Goal: Task Accomplishment & Management: Complete application form

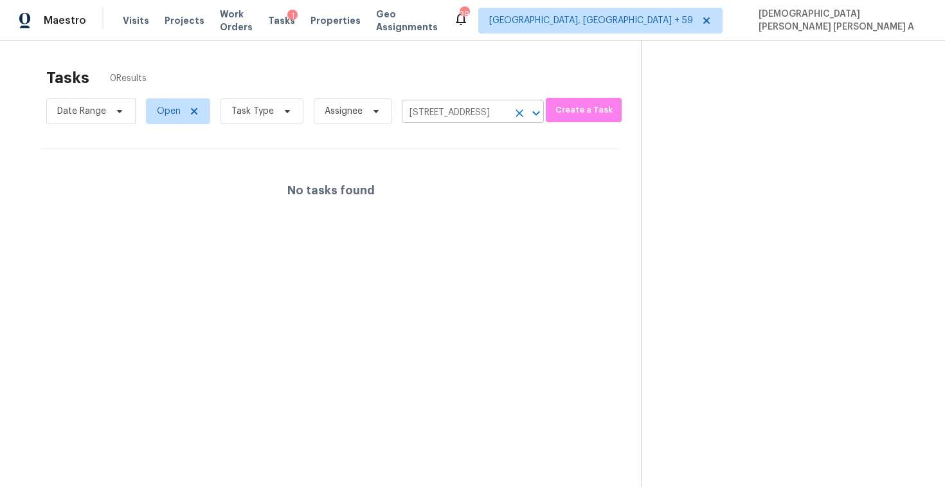
click at [517, 114] on icon "Clear" at bounding box center [519, 113] width 13 height 13
click at [473, 114] on div at bounding box center [472, 243] width 945 height 487
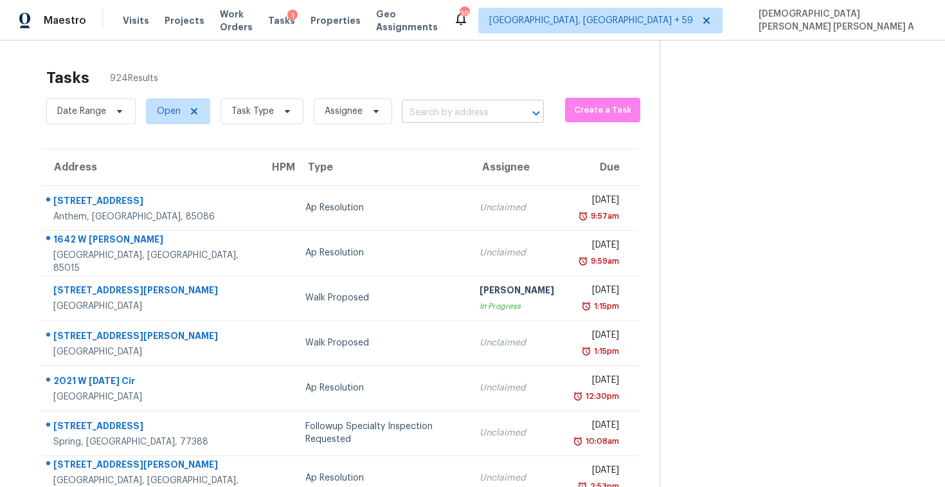
click at [464, 111] on input "text" at bounding box center [455, 113] width 106 height 20
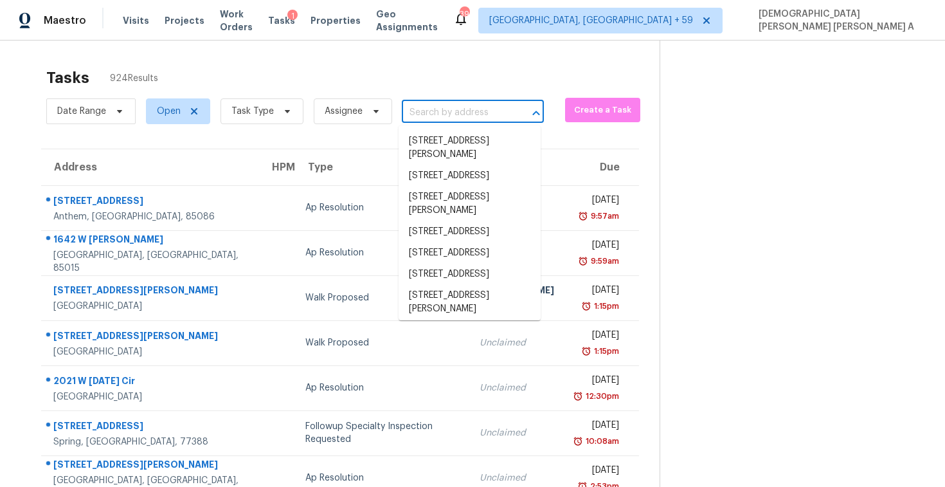
paste input "[STREET_ADDRESS]"
type input "[STREET_ADDRESS]"
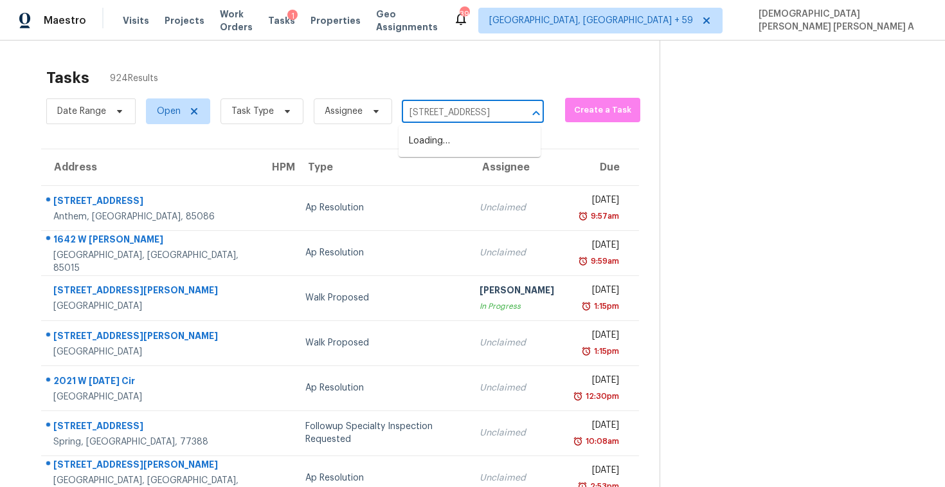
scroll to position [0, 62]
click at [469, 152] on li "[STREET_ADDRESS]" at bounding box center [470, 141] width 142 height 21
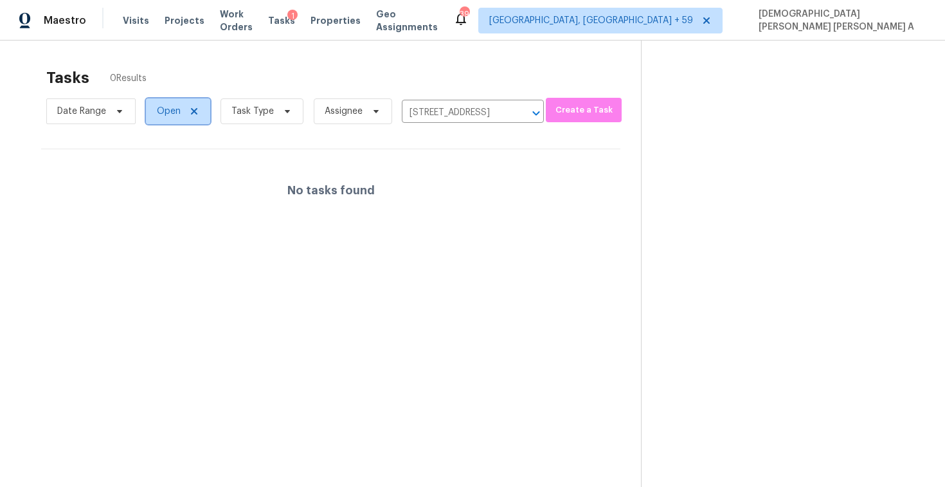
click at [177, 113] on span "Open" at bounding box center [169, 111] width 24 height 13
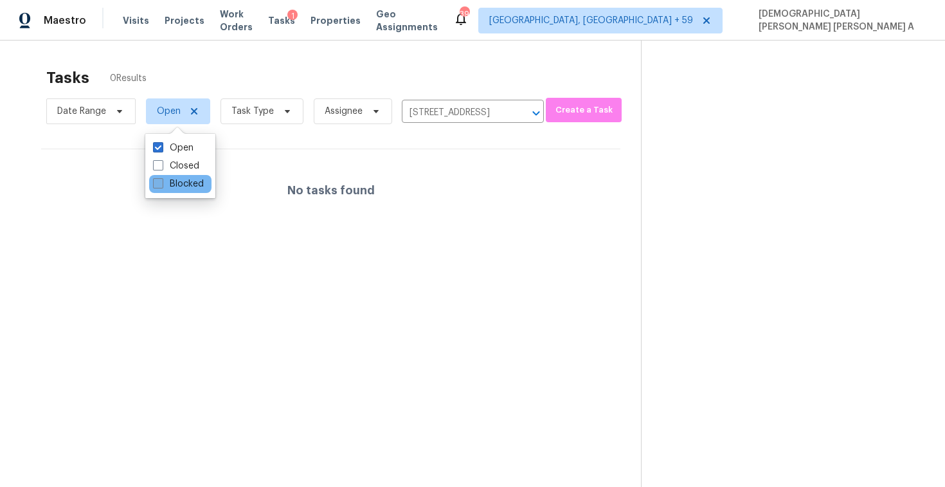
click at [170, 188] on label "Blocked" at bounding box center [178, 184] width 51 height 13
click at [161, 186] on input "Blocked" at bounding box center [157, 182] width 8 height 8
checkbox input "true"
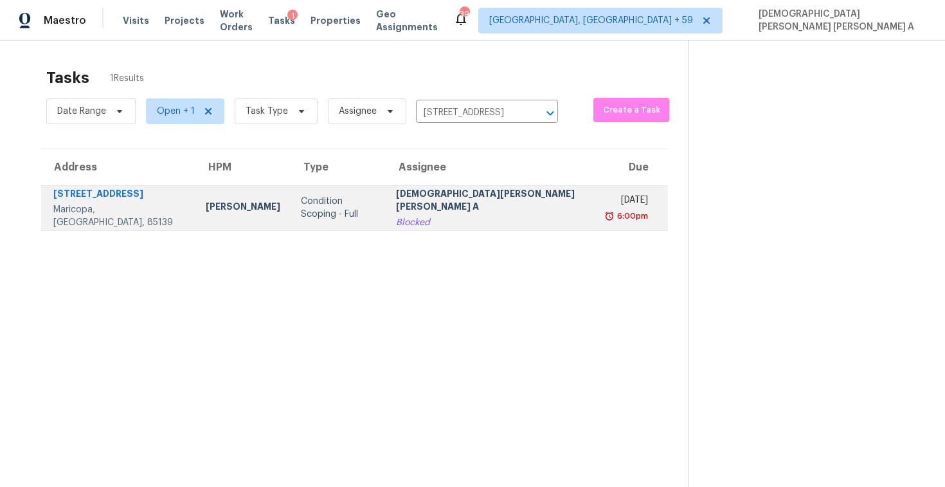
click at [388, 215] on td "[PERSON_NAME] [PERSON_NAME] A Blocked" at bounding box center [492, 207] width 213 height 45
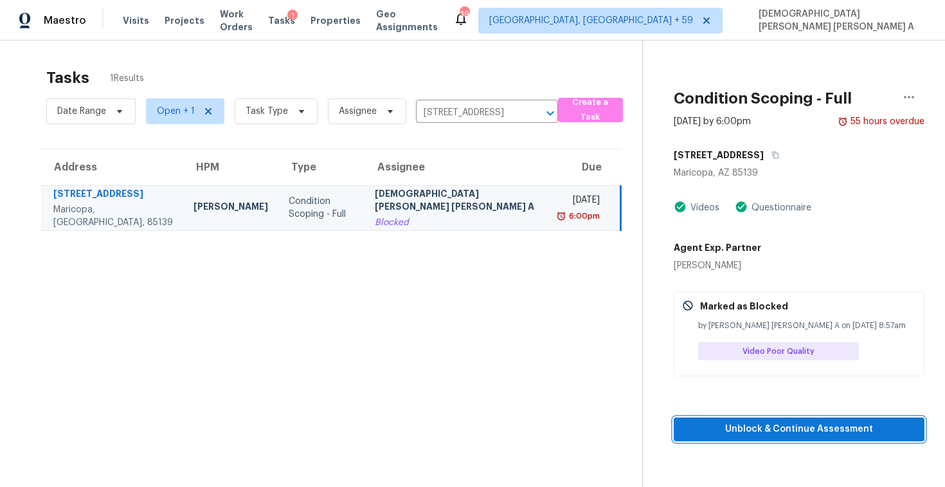
click at [738, 418] on button "Unblock & Continue Assessment" at bounding box center [799, 429] width 251 height 24
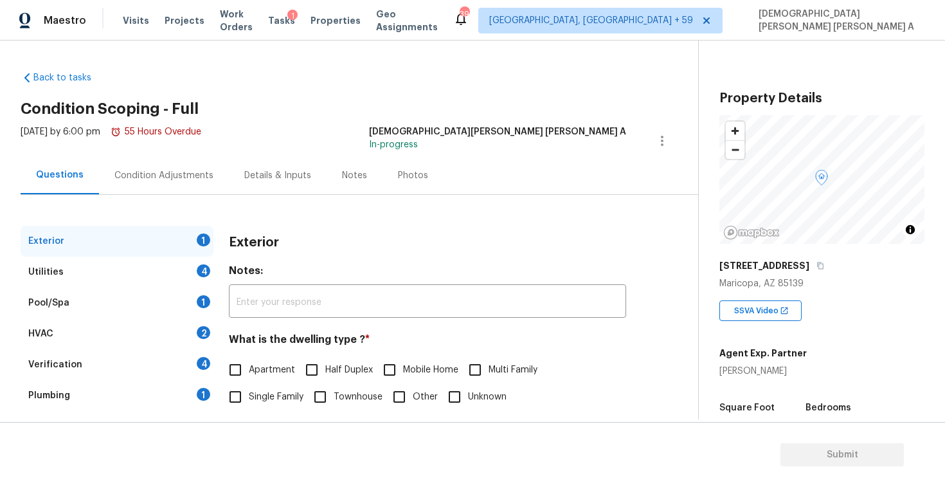
click at [408, 80] on div "Back to tasks Condition Scoping - Full [DATE] by 6:00 pm 55 Hours Overdue [PERS…" at bounding box center [360, 306] width 678 height 491
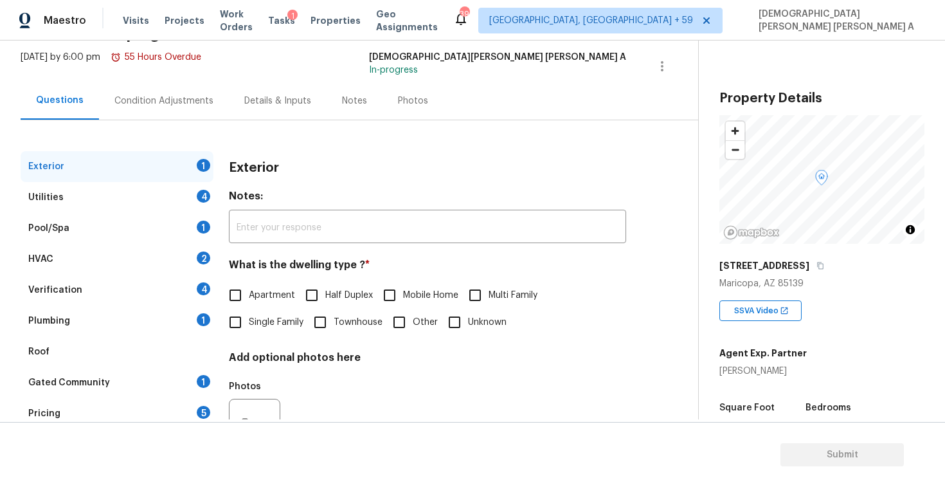
scroll to position [132, 0]
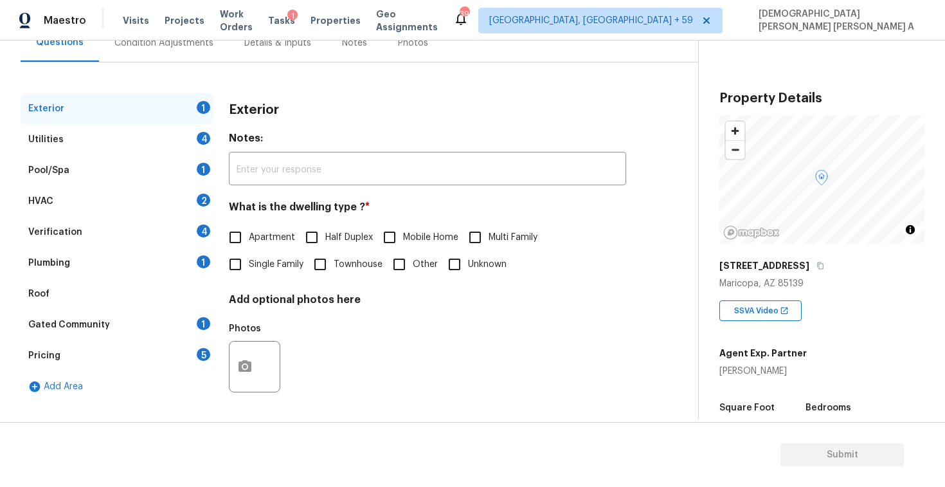
click at [234, 264] on input "Single Family" at bounding box center [235, 264] width 27 height 27
checkbox input "true"
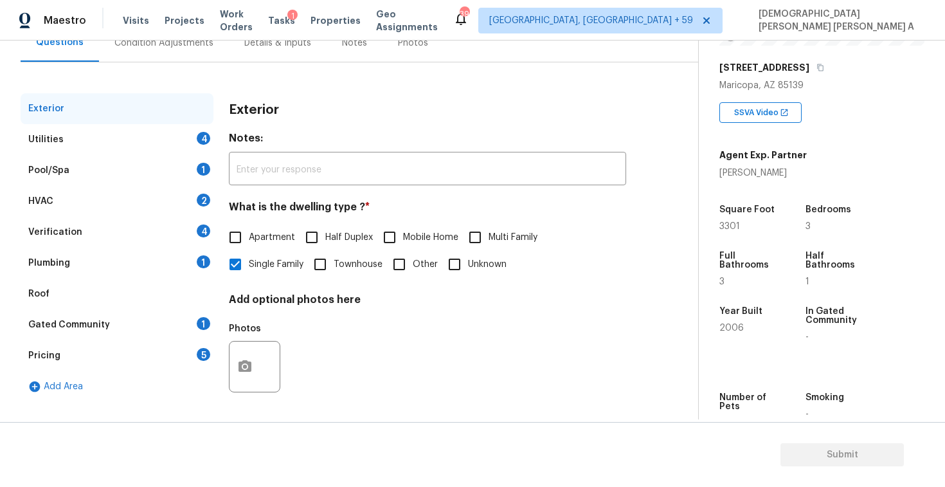
click at [163, 147] on div "Utilities 4" at bounding box center [117, 139] width 193 height 31
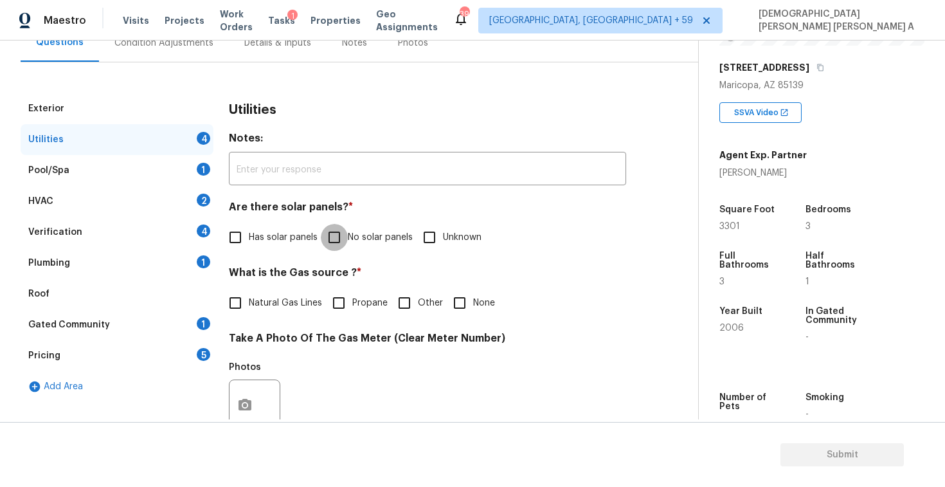
click at [335, 243] on input "No solar panels" at bounding box center [334, 237] width 27 height 27
checkbox input "true"
click at [233, 300] on input "Natural Gas Lines" at bounding box center [235, 302] width 27 height 27
checkbox input "true"
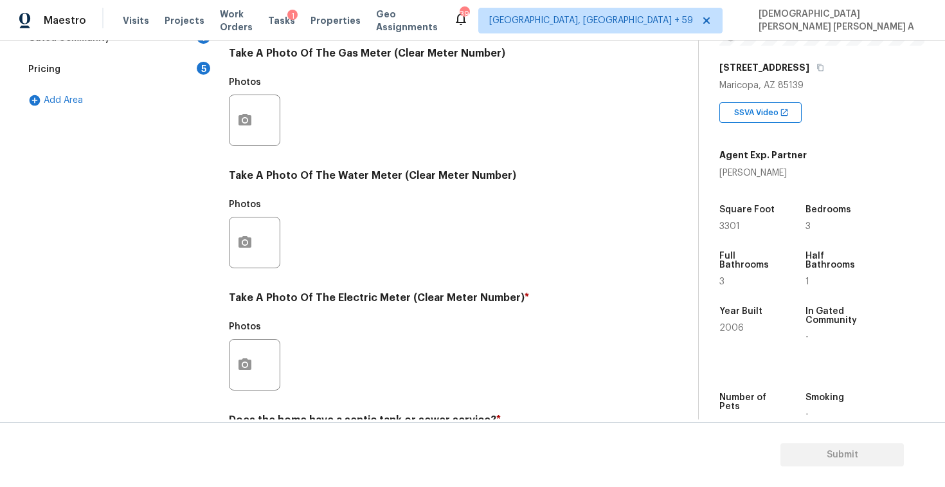
scroll to position [482, 0]
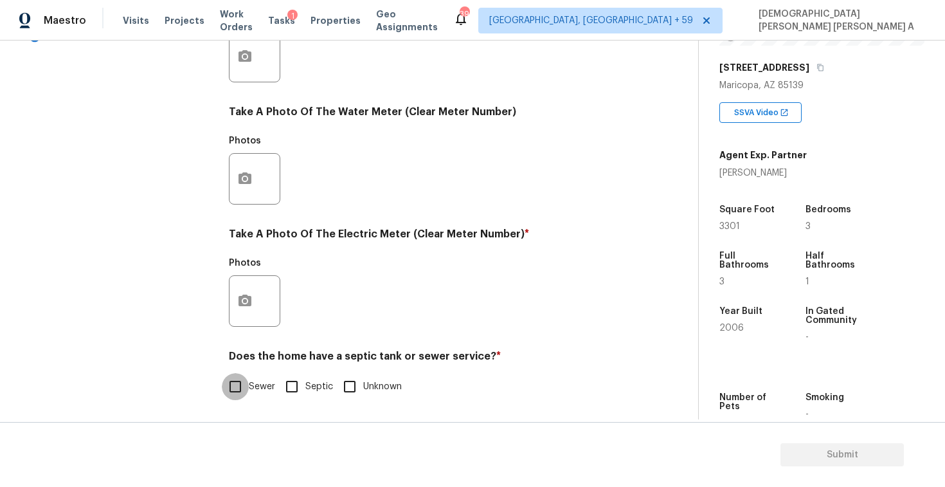
click at [242, 381] on input "Sewer" at bounding box center [235, 386] width 27 height 27
checkbox input "true"
click at [244, 293] on icon "button" at bounding box center [244, 300] width 15 height 15
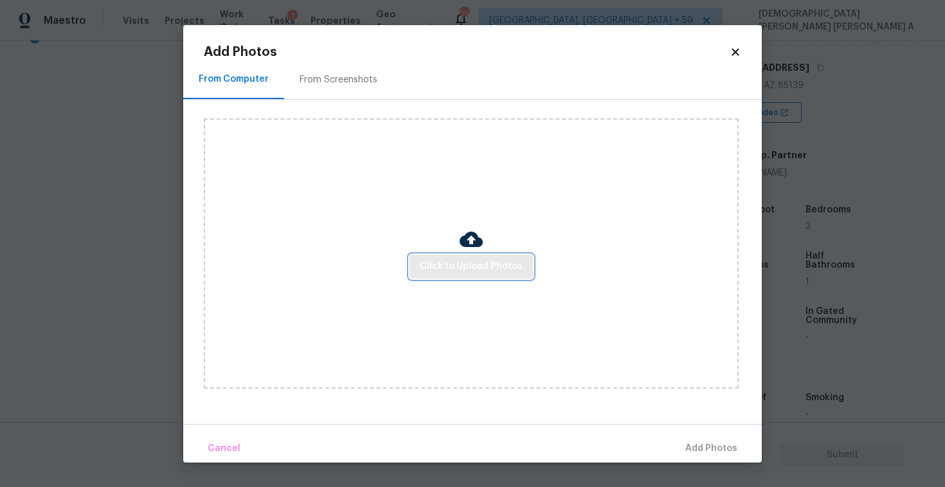
click at [485, 266] on span "Click to Upload Photos" at bounding box center [471, 267] width 103 height 16
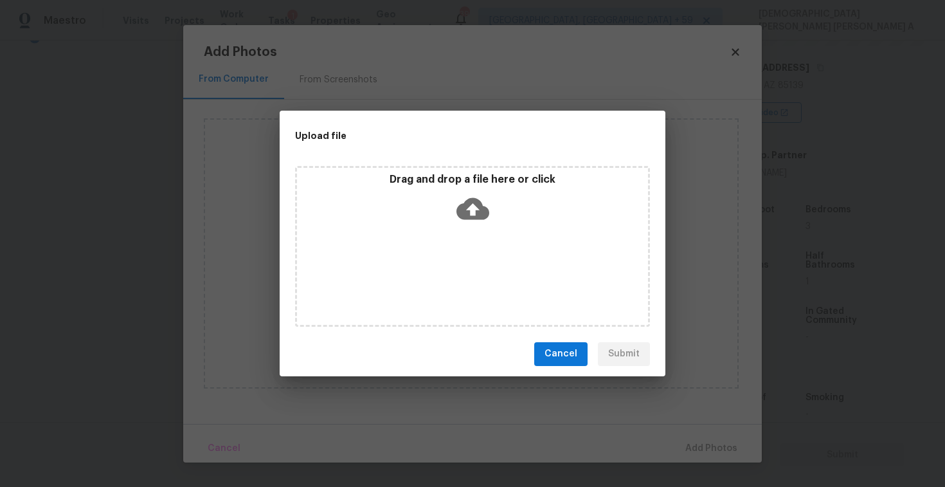
click at [472, 205] on icon at bounding box center [473, 208] width 33 height 33
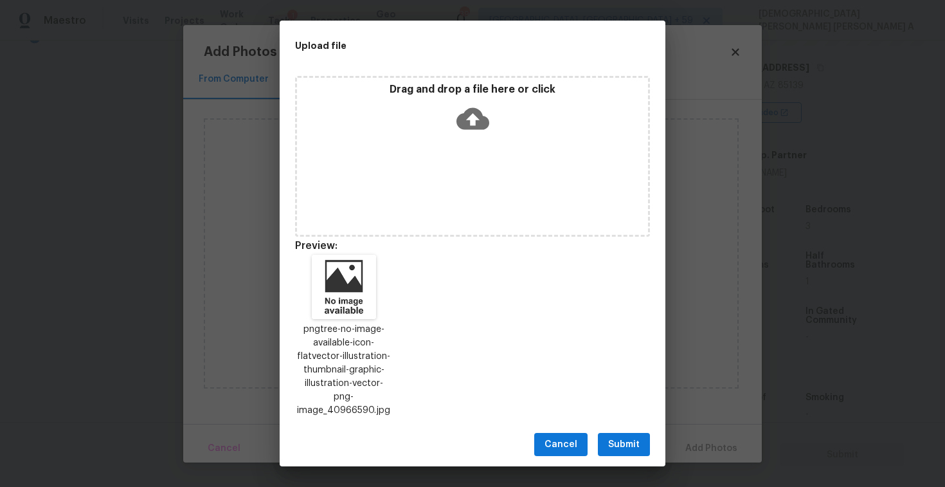
click at [617, 437] on span "Submit" at bounding box center [624, 445] width 32 height 16
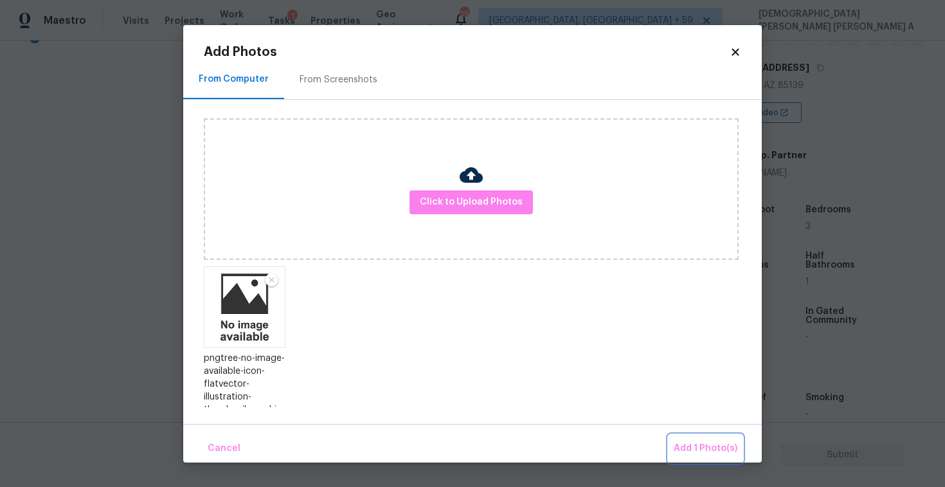
click at [704, 449] on span "Add 1 Photo(s)" at bounding box center [706, 449] width 64 height 16
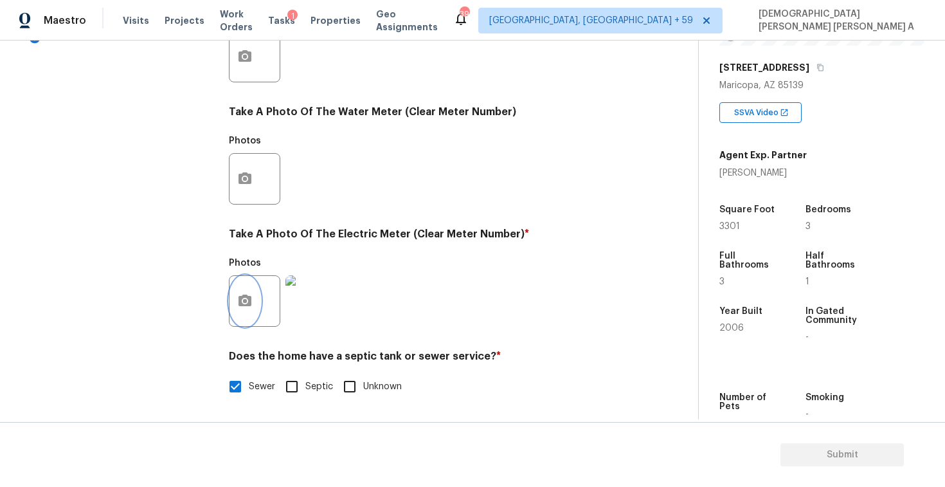
scroll to position [8, 0]
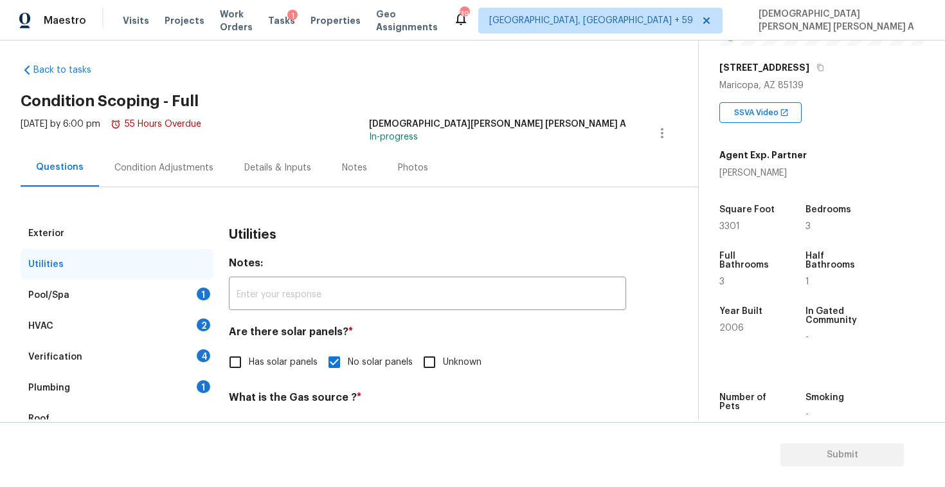
click at [154, 287] on div "Pool/Spa 1" at bounding box center [117, 295] width 193 height 31
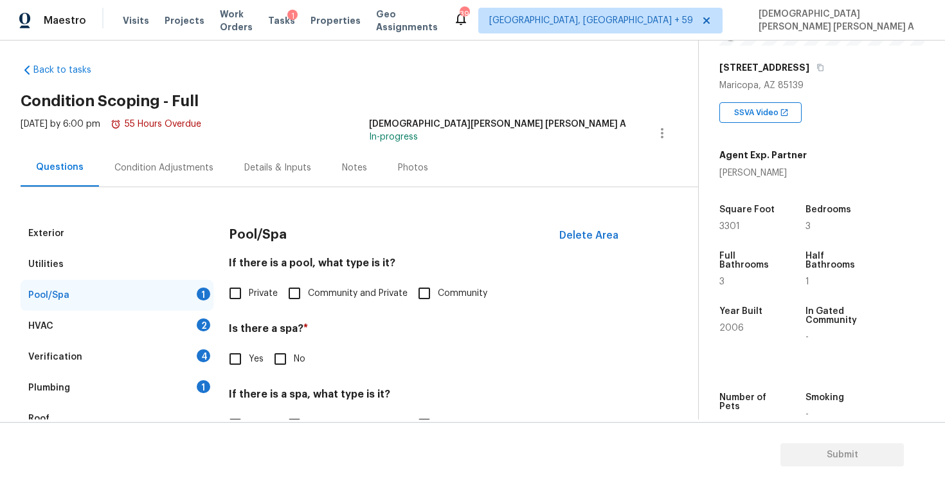
scroll to position [119, 0]
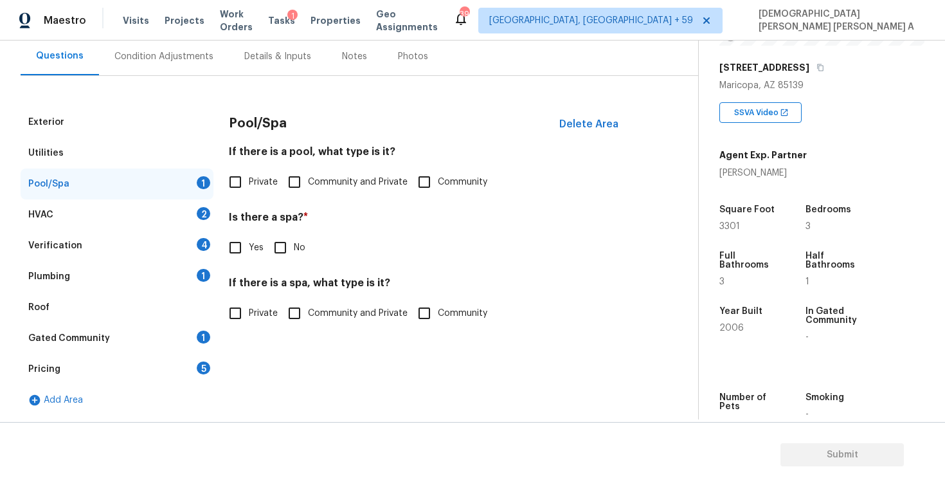
click at [223, 173] on input "Private" at bounding box center [235, 182] width 27 height 27
checkbox input "true"
click at [275, 253] on input "No" at bounding box center [280, 247] width 27 height 27
checkbox input "true"
click at [233, 313] on input "Private" at bounding box center [235, 314] width 27 height 27
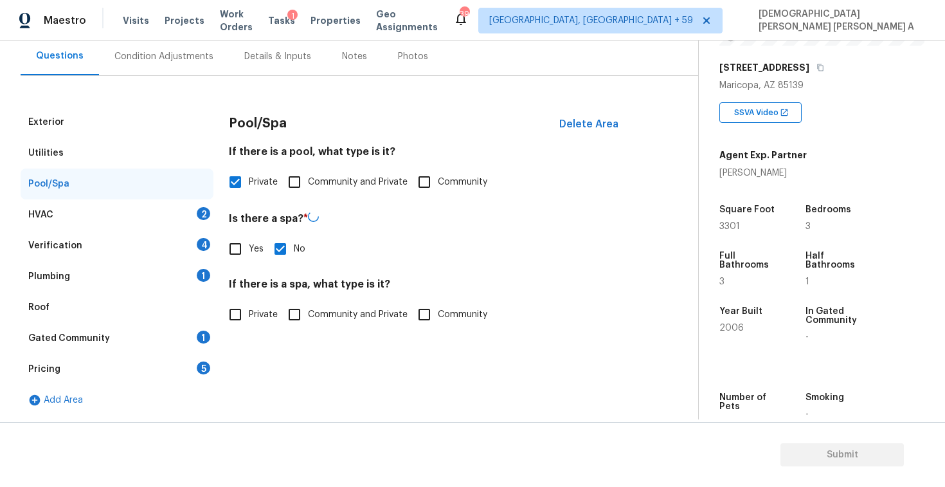
checkbox input "true"
click at [154, 219] on div "HVAC 2" at bounding box center [117, 214] width 193 height 31
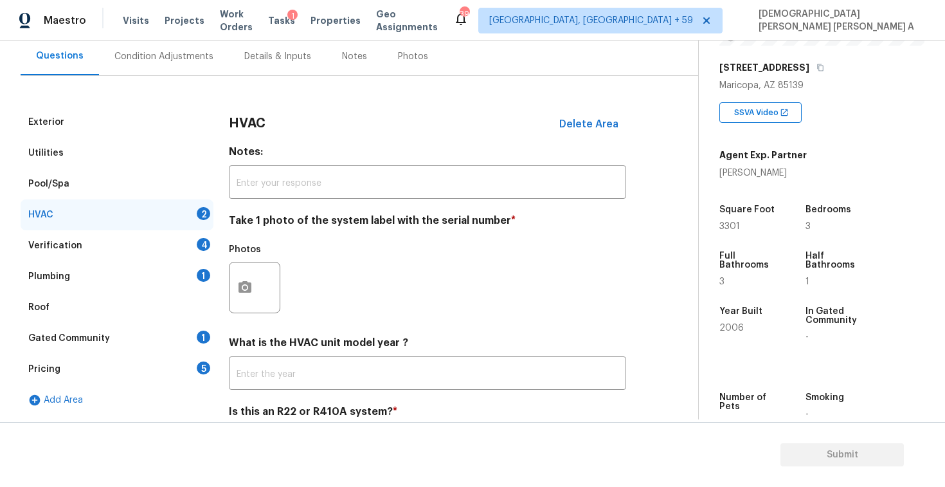
scroll to position [175, 0]
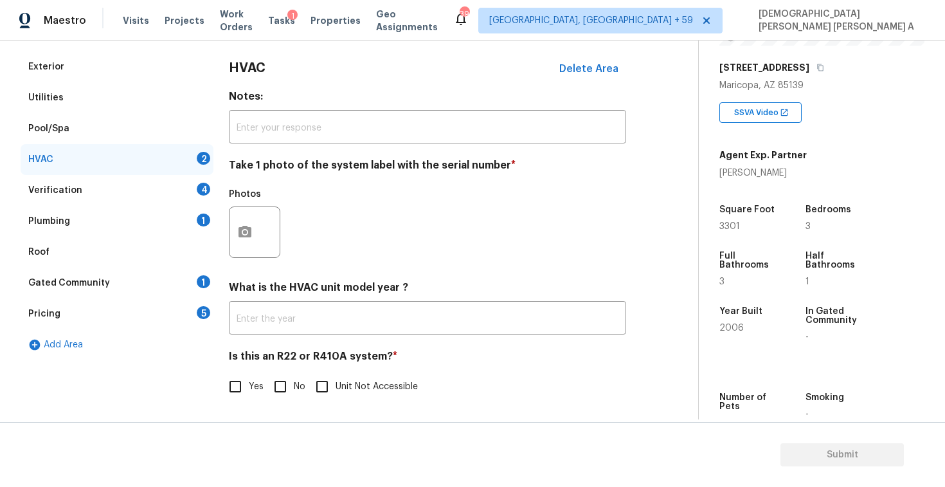
click at [284, 395] on input "No" at bounding box center [280, 386] width 27 height 27
checkbox input "true"
click at [241, 244] on button "button" at bounding box center [245, 232] width 31 height 50
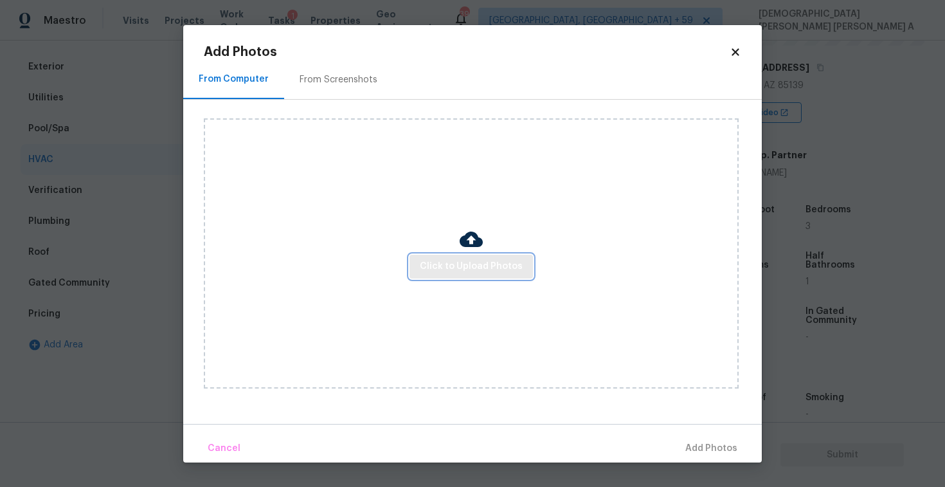
click at [475, 273] on span "Click to Upload Photos" at bounding box center [471, 267] width 103 height 16
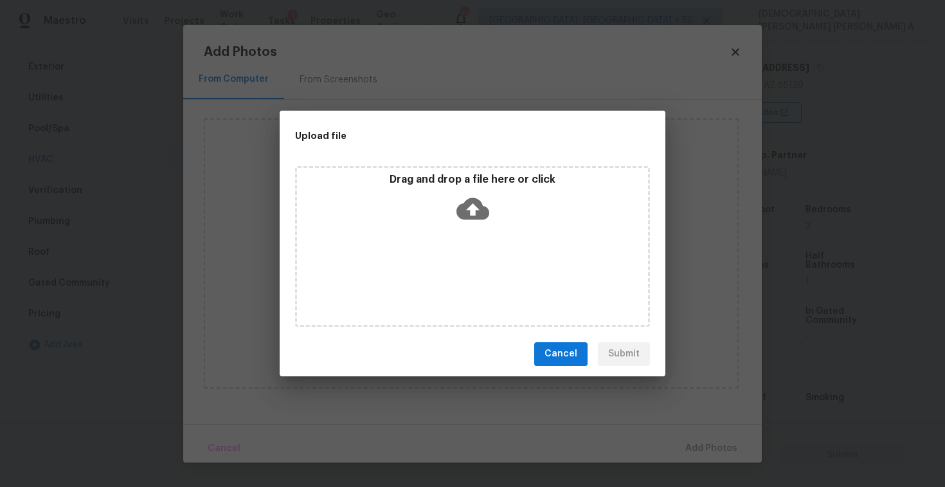
click at [475, 221] on icon at bounding box center [473, 208] width 33 height 33
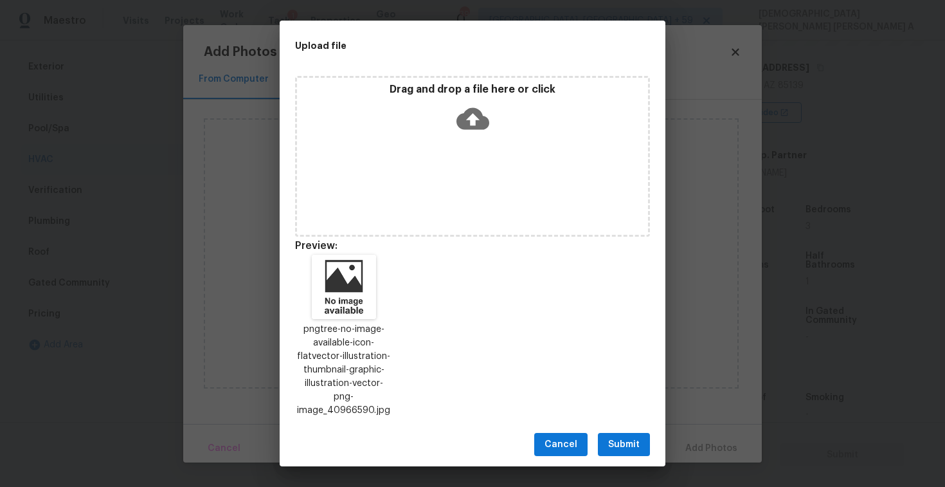
click at [615, 444] on span "Submit" at bounding box center [624, 445] width 32 height 16
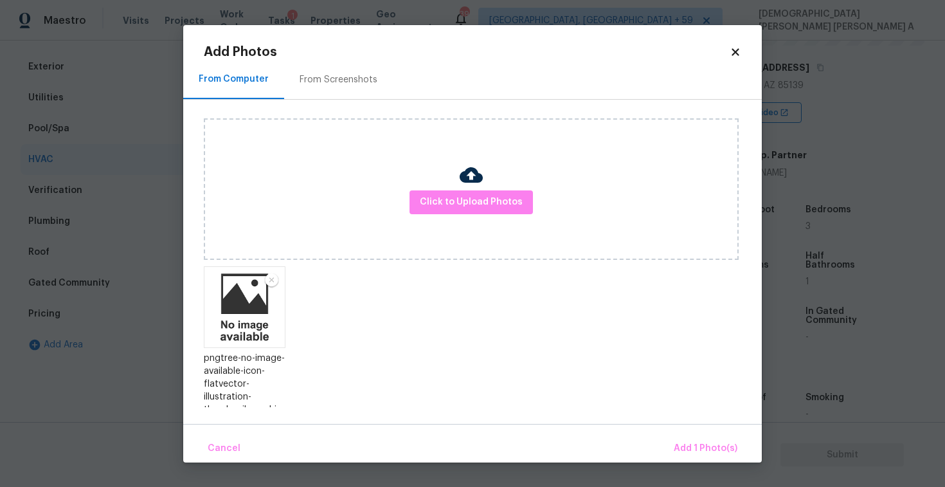
click at [708, 468] on body "Maestro Visits Projects Work Orders Tasks 1 Properties Geo Assignments 398 [GEO…" at bounding box center [472, 243] width 945 height 487
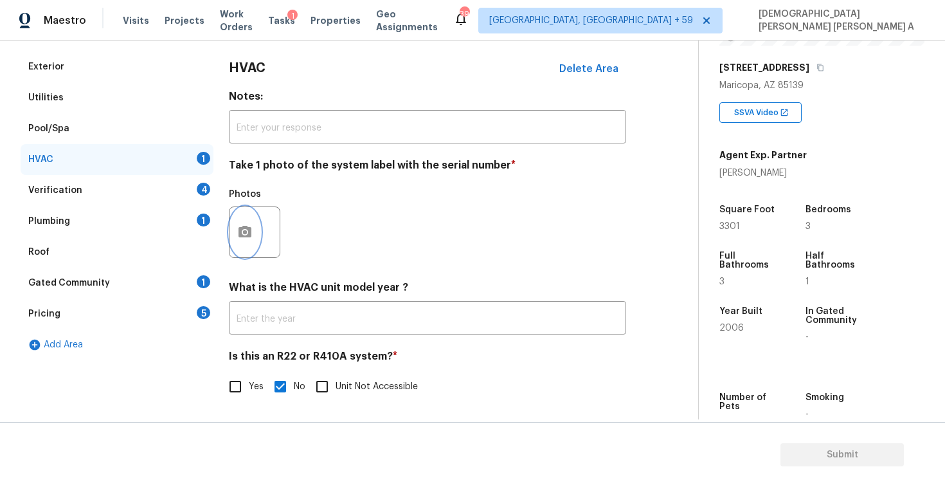
click at [250, 237] on icon "button" at bounding box center [244, 231] width 15 height 15
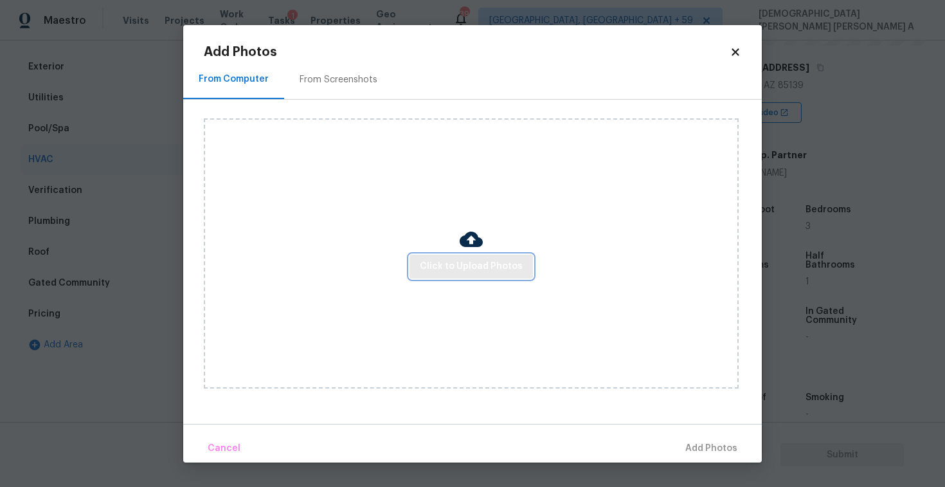
click at [467, 269] on span "Click to Upload Photos" at bounding box center [471, 267] width 103 height 16
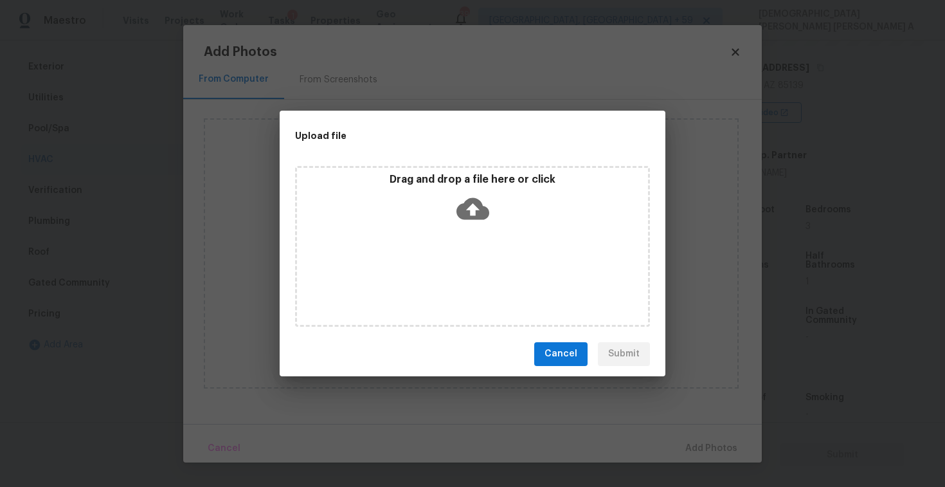
click at [471, 199] on icon at bounding box center [473, 208] width 33 height 22
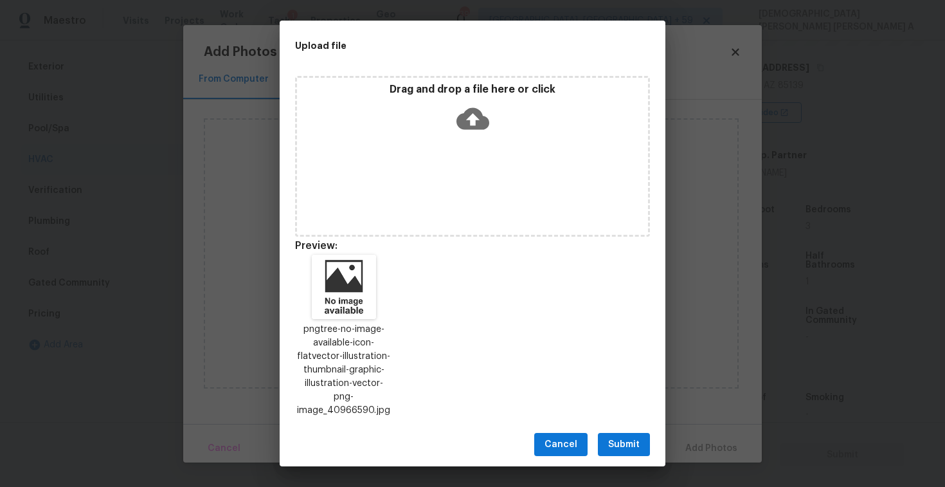
click at [625, 439] on span "Submit" at bounding box center [624, 445] width 32 height 16
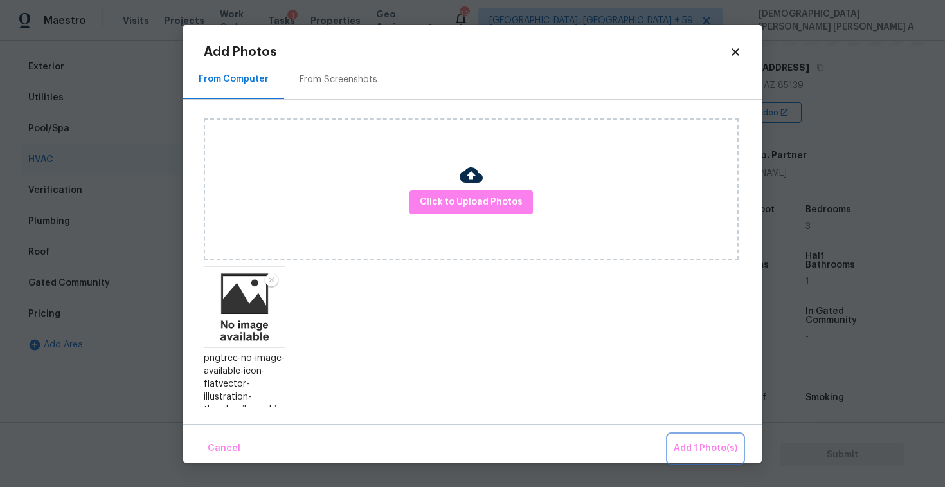
click at [707, 451] on span "Add 1 Photo(s)" at bounding box center [706, 449] width 64 height 16
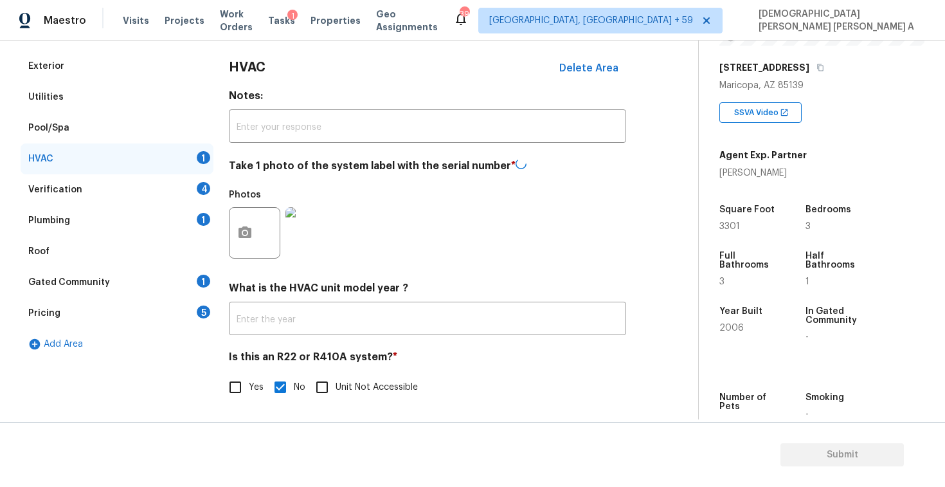
click at [121, 185] on div "Verification 4" at bounding box center [117, 189] width 193 height 31
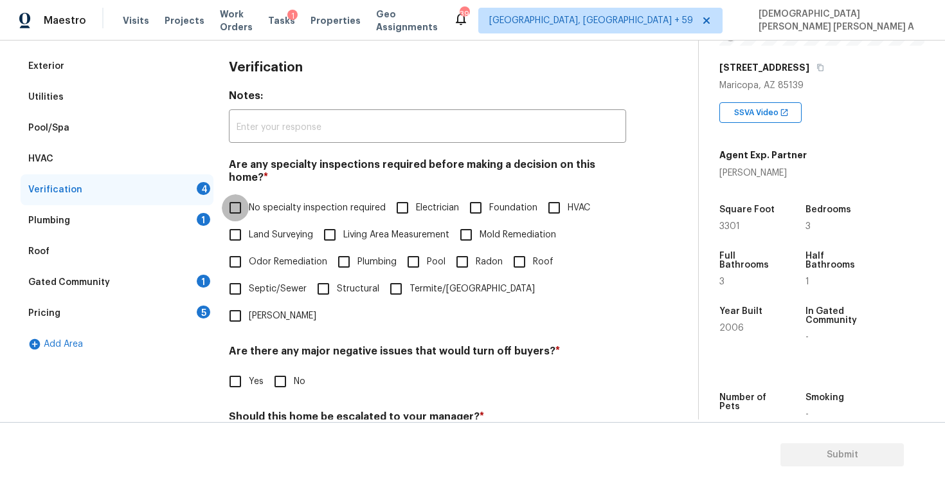
click at [235, 201] on input "No specialty inspection required" at bounding box center [235, 207] width 27 height 27
checkbox input "true"
click at [286, 368] on input "No" at bounding box center [280, 381] width 27 height 27
checkbox input "true"
click at [287, 433] on input "No" at bounding box center [280, 446] width 27 height 27
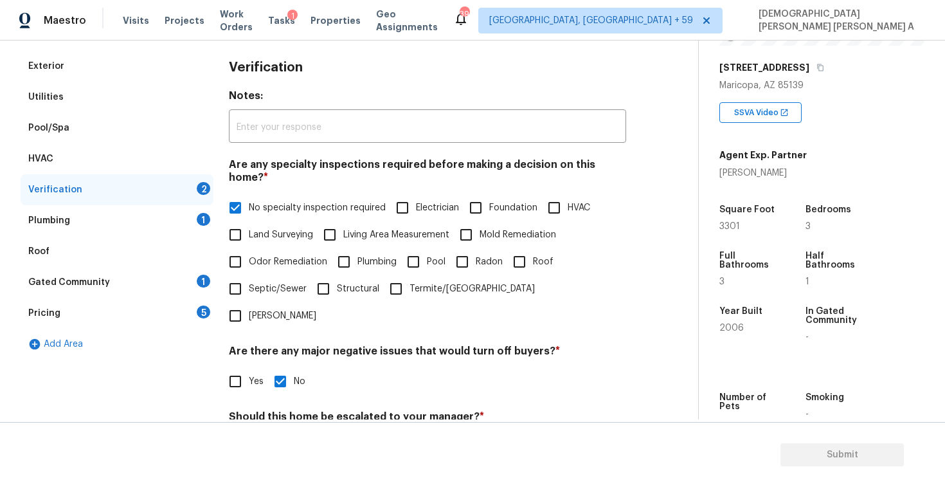
checkbox input "true"
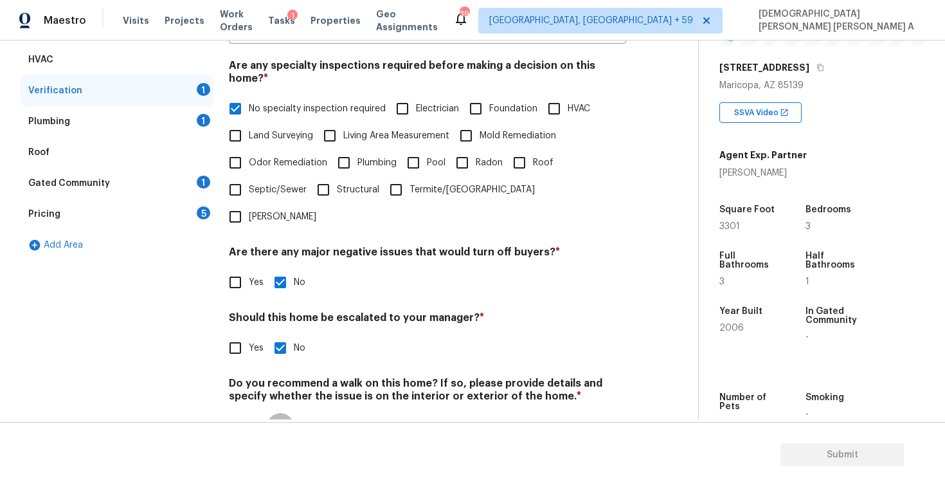
click at [280, 413] on input "No" at bounding box center [280, 426] width 27 height 27
checkbox input "true"
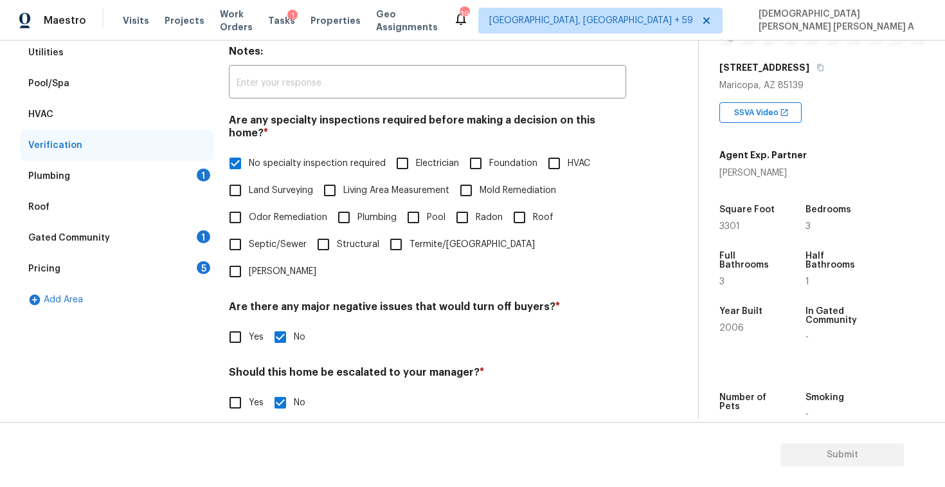
click at [149, 181] on div "Plumbing 1" at bounding box center [117, 176] width 193 height 31
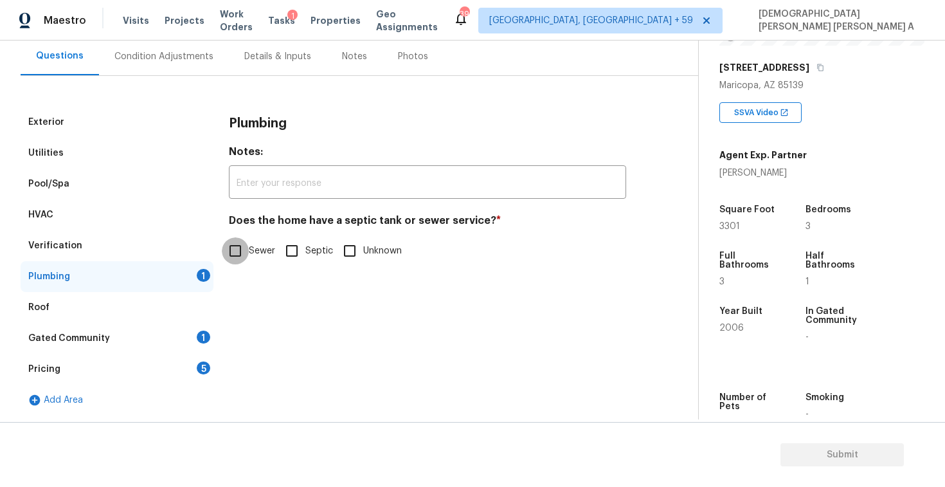
click at [244, 253] on input "Sewer" at bounding box center [235, 250] width 27 height 27
checkbox input "true"
click at [163, 332] on div "Gated Community 1" at bounding box center [117, 338] width 193 height 31
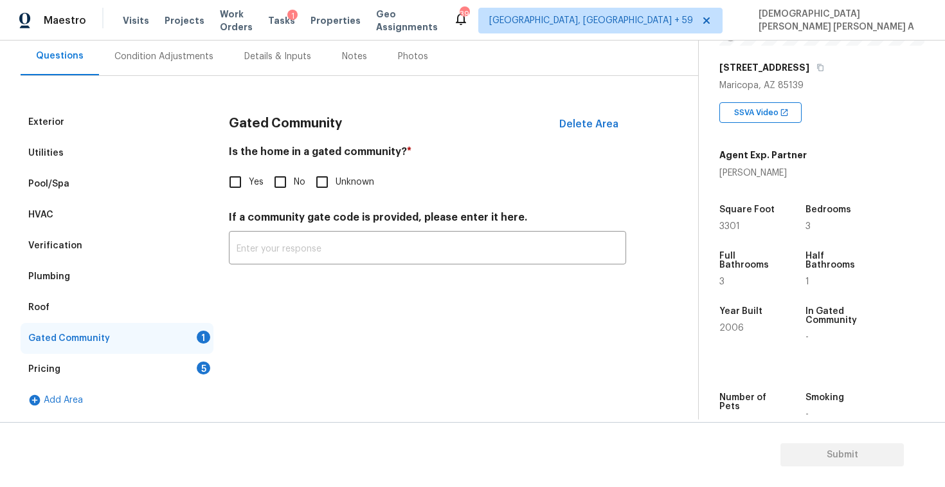
click at [279, 194] on input "No" at bounding box center [280, 182] width 27 height 27
checkbox input "true"
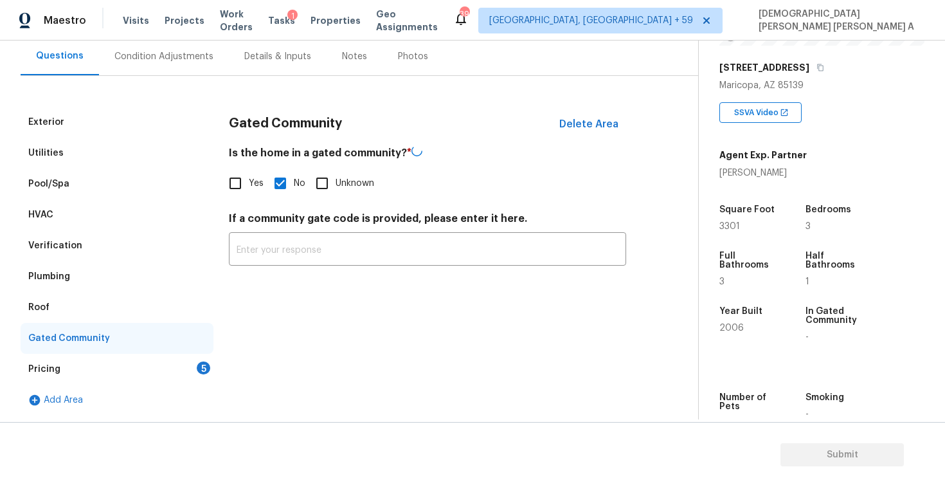
click at [178, 374] on div "Pricing 5" at bounding box center [117, 369] width 193 height 31
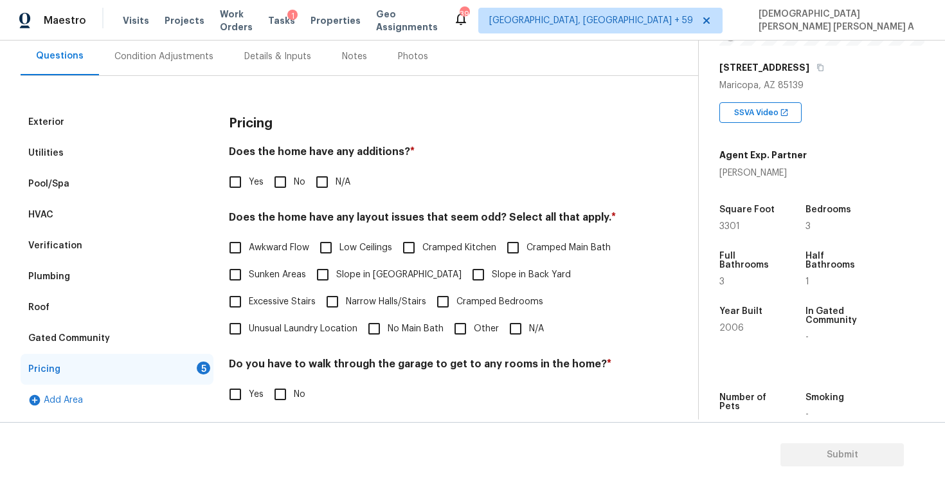
click at [283, 182] on input "No" at bounding box center [280, 182] width 27 height 27
checkbox input "true"
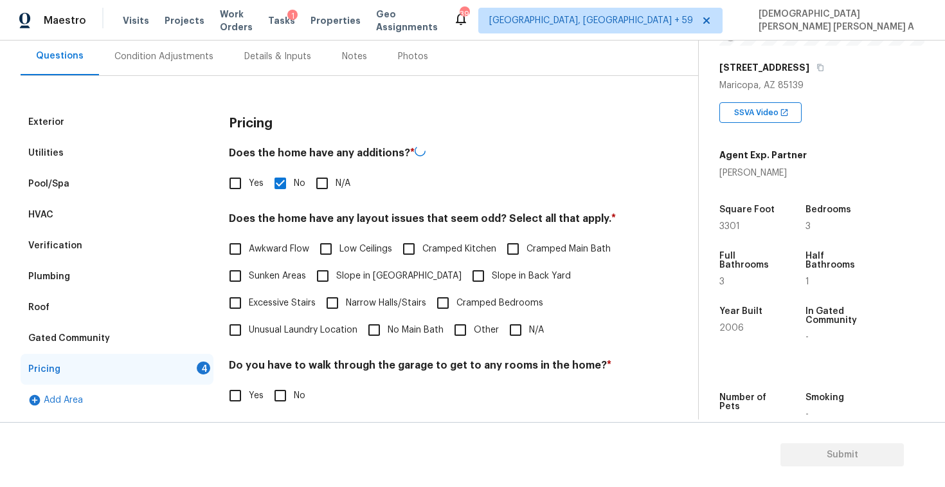
click at [534, 321] on label "N/A" at bounding box center [523, 329] width 42 height 27
click at [529, 321] on input "N/A" at bounding box center [515, 329] width 27 height 27
checkbox input "true"
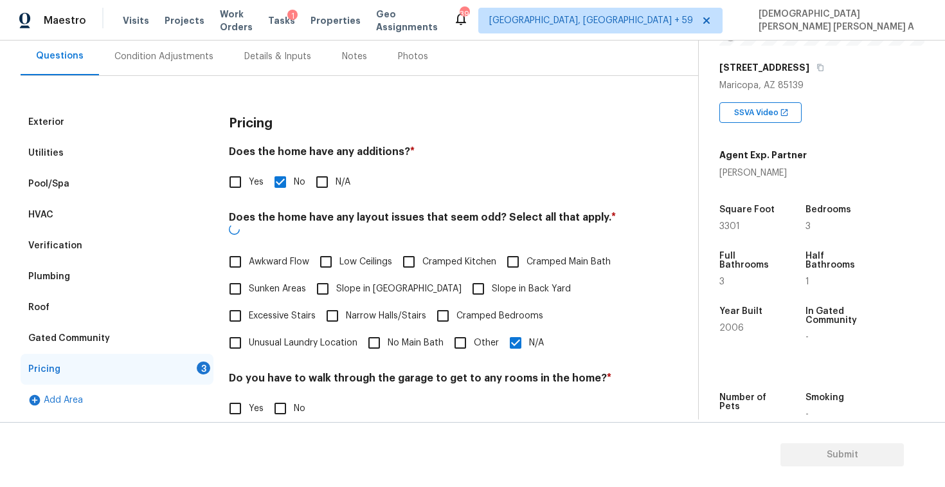
scroll to position [258, 0]
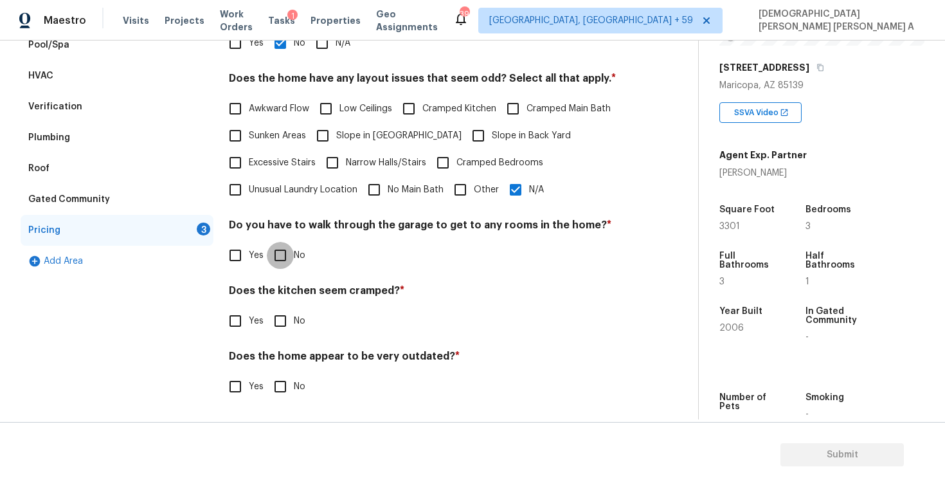
click at [282, 246] on input "No" at bounding box center [280, 255] width 27 height 27
checkbox input "true"
click at [286, 322] on input "No" at bounding box center [280, 320] width 27 height 27
checkbox input "true"
click at [276, 398] on input "No" at bounding box center [280, 387] width 27 height 27
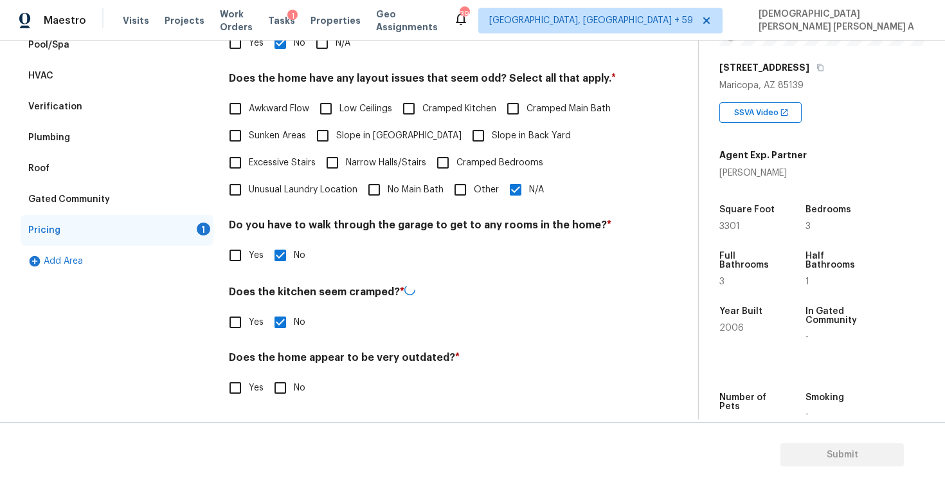
checkbox input "true"
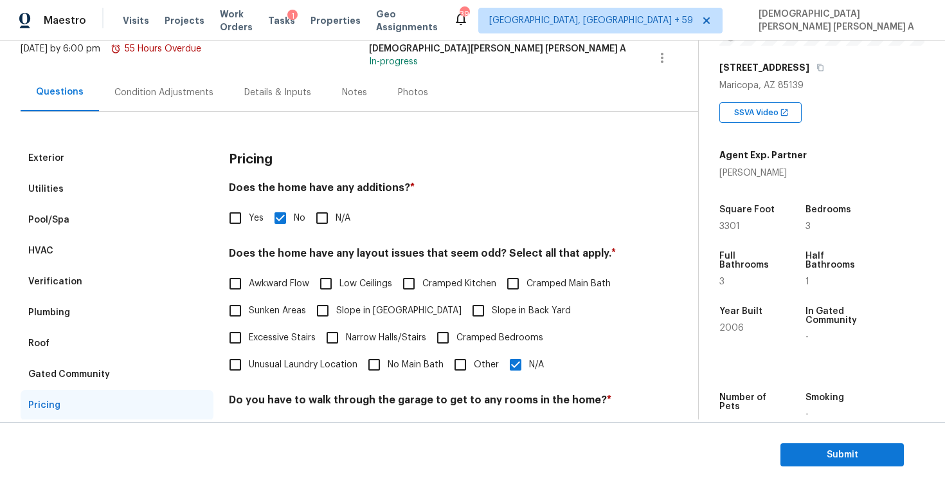
scroll to position [0, 0]
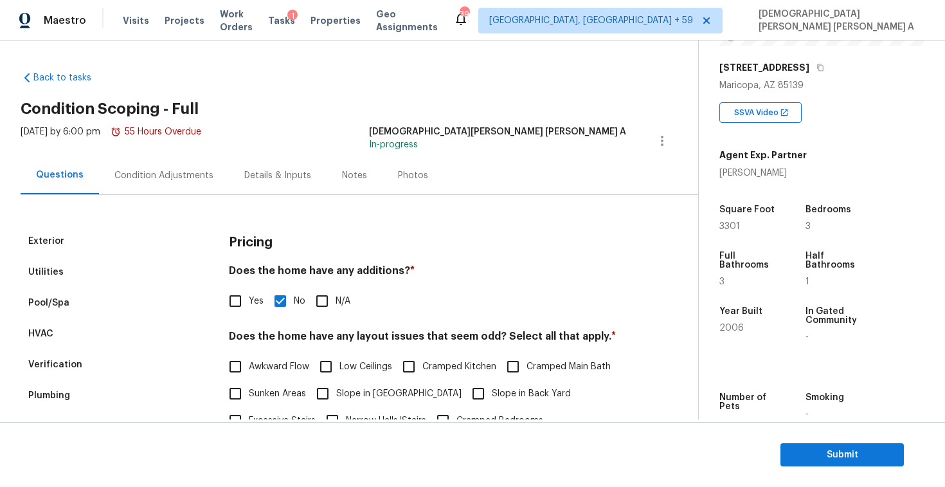
click at [156, 163] on div "Condition Adjustments" at bounding box center [164, 175] width 130 height 38
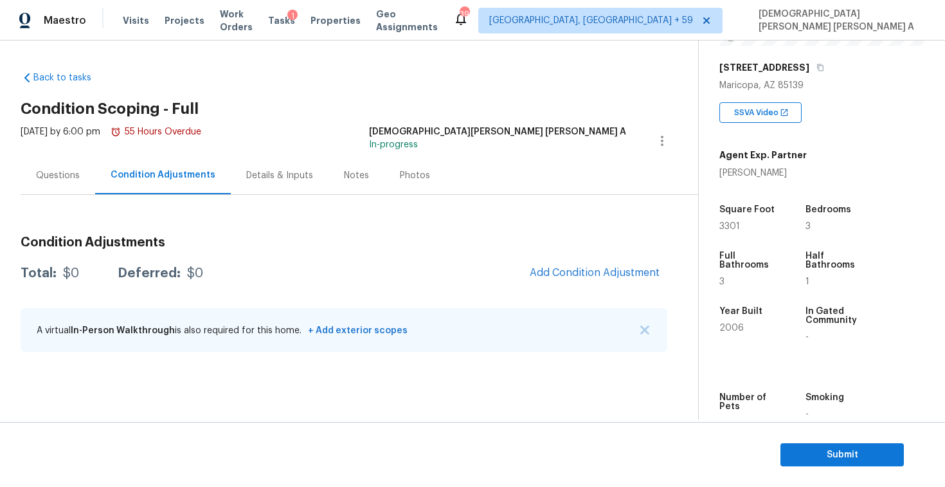
click at [68, 165] on div "Questions" at bounding box center [58, 175] width 75 height 38
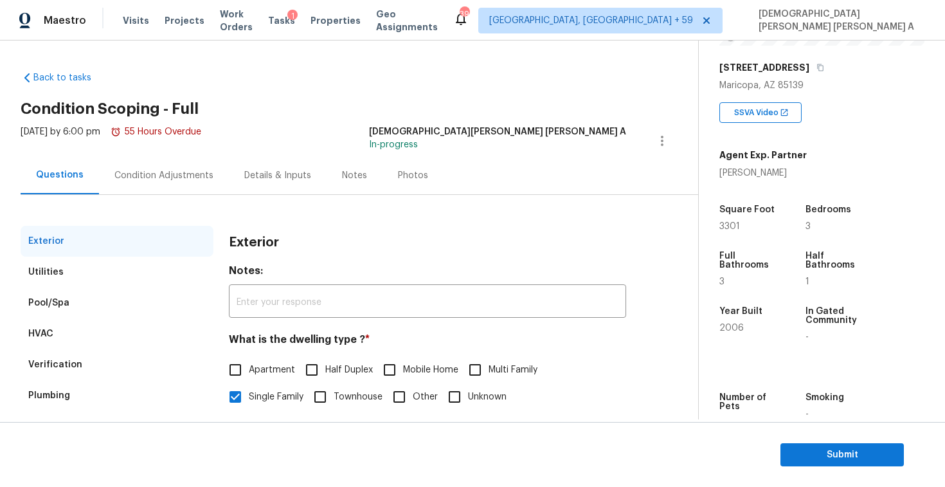
scroll to position [132, 0]
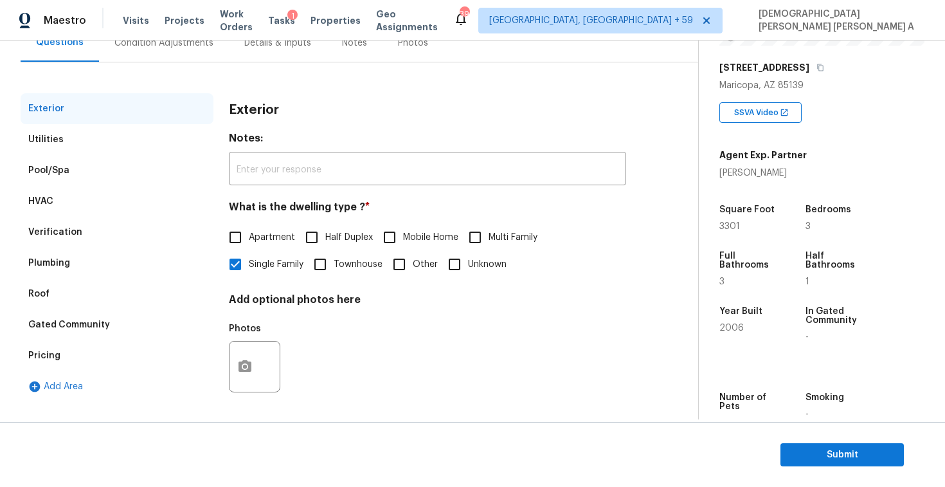
click at [62, 361] on div "Pricing" at bounding box center [117, 355] width 193 height 31
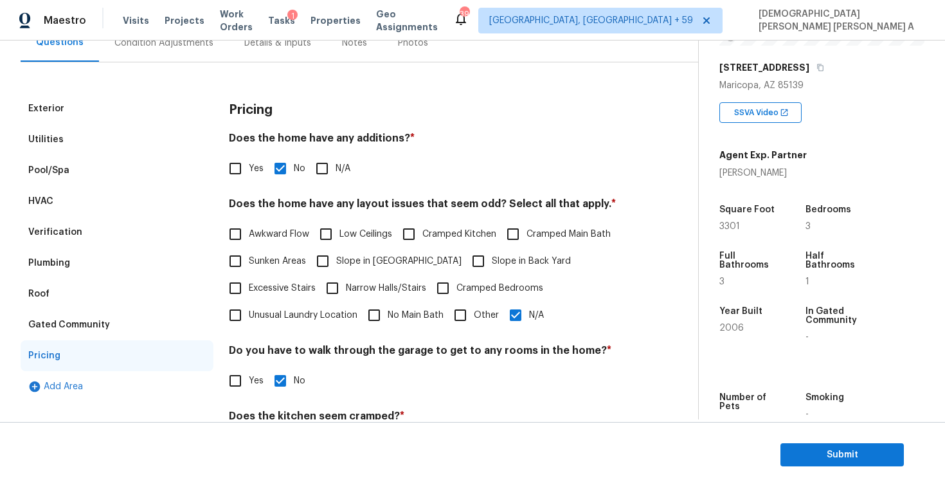
scroll to position [186, 0]
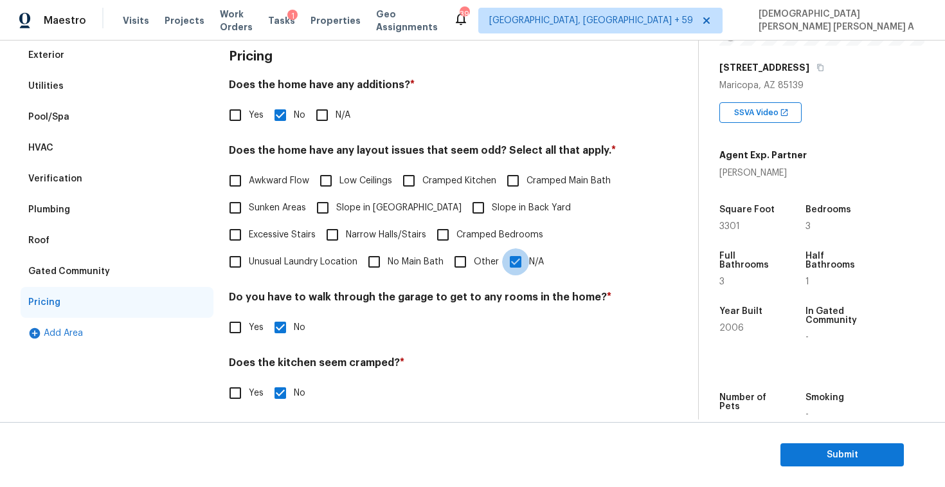
click at [522, 264] on input "N/A" at bounding box center [515, 261] width 27 height 27
checkbox input "false"
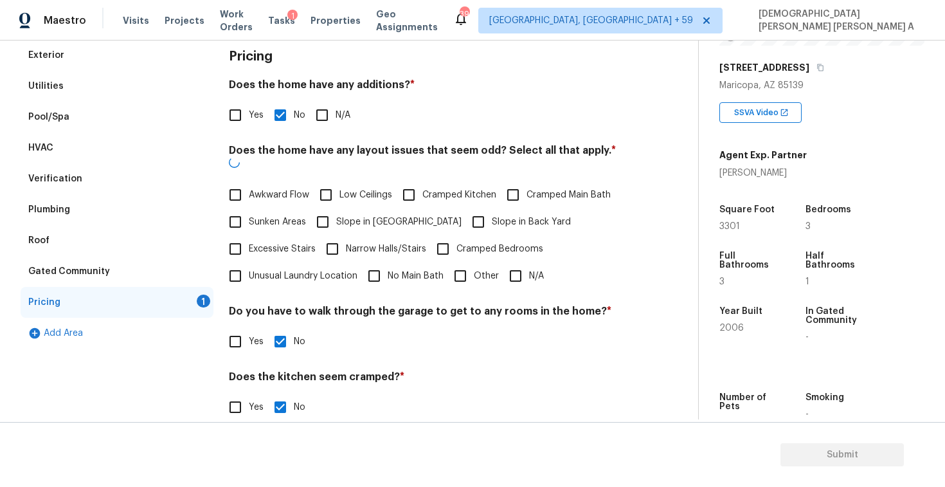
click at [455, 264] on input "Other" at bounding box center [460, 275] width 27 height 27
checkbox input "true"
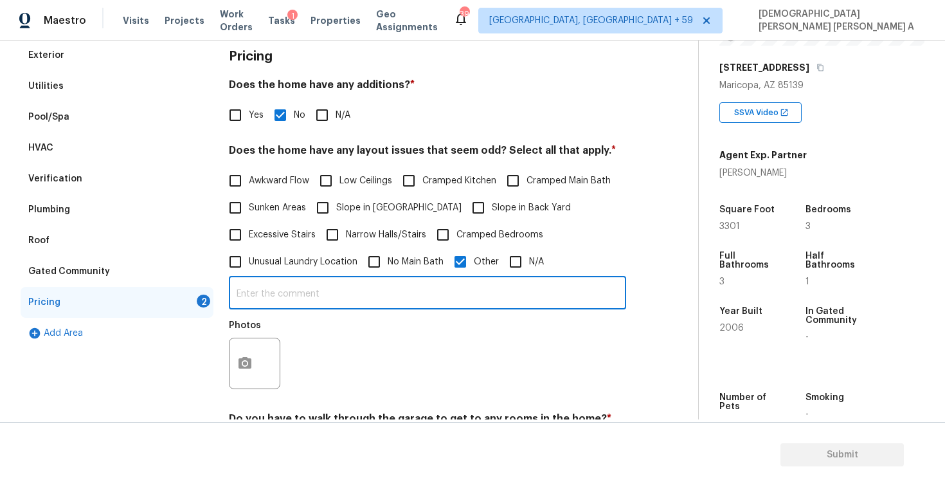
click at [412, 298] on input "text" at bounding box center [427, 294] width 397 height 30
type input "Minor slope"
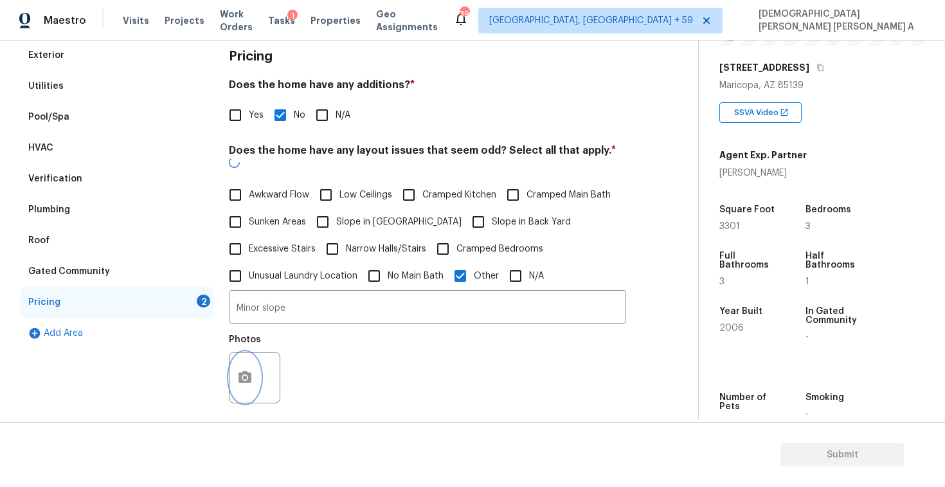
click at [240, 352] on div at bounding box center [254, 377] width 51 height 51
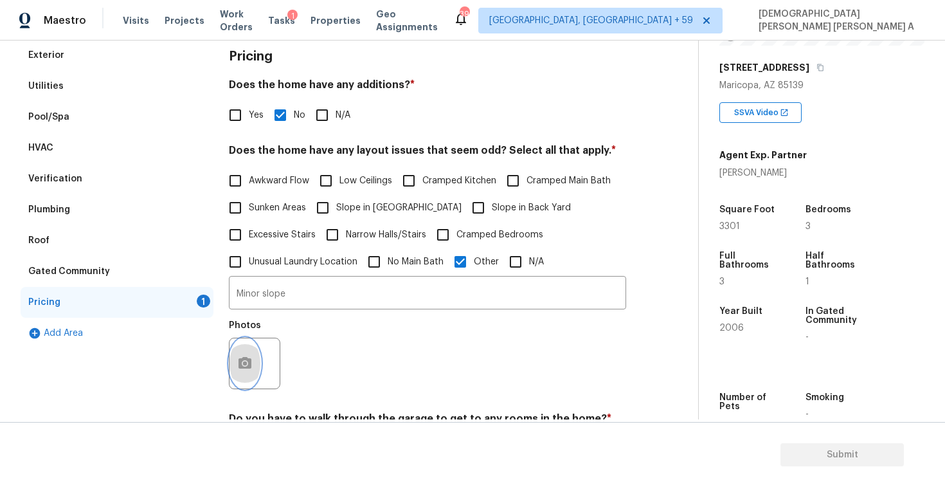
click at [244, 371] on button "button" at bounding box center [245, 363] width 31 height 50
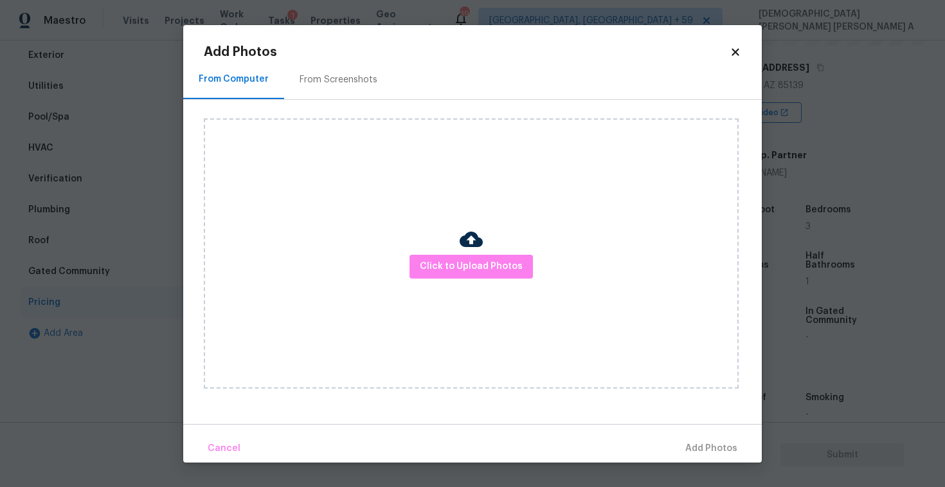
click at [320, 83] on div "From Screenshots" at bounding box center [339, 79] width 78 height 13
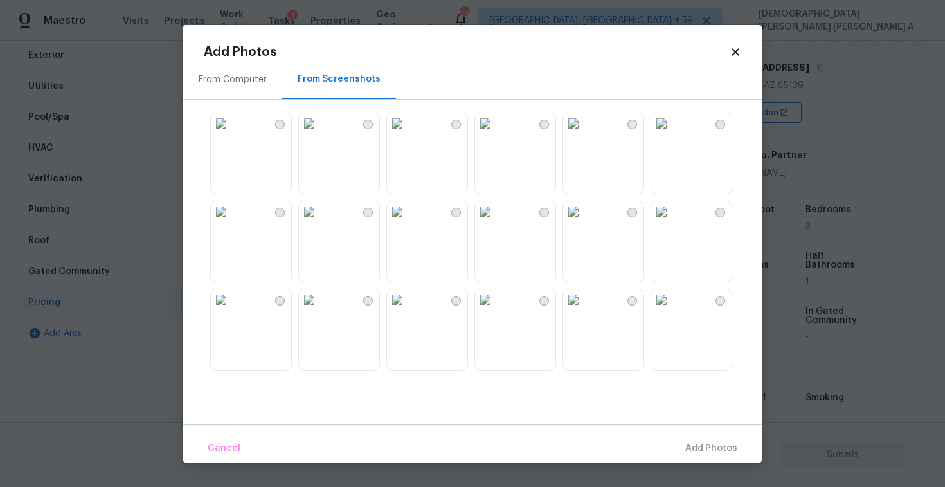
click at [320, 134] on img at bounding box center [309, 123] width 21 height 21
click at [702, 446] on span "Add 1 Photo(s)" at bounding box center [706, 449] width 64 height 16
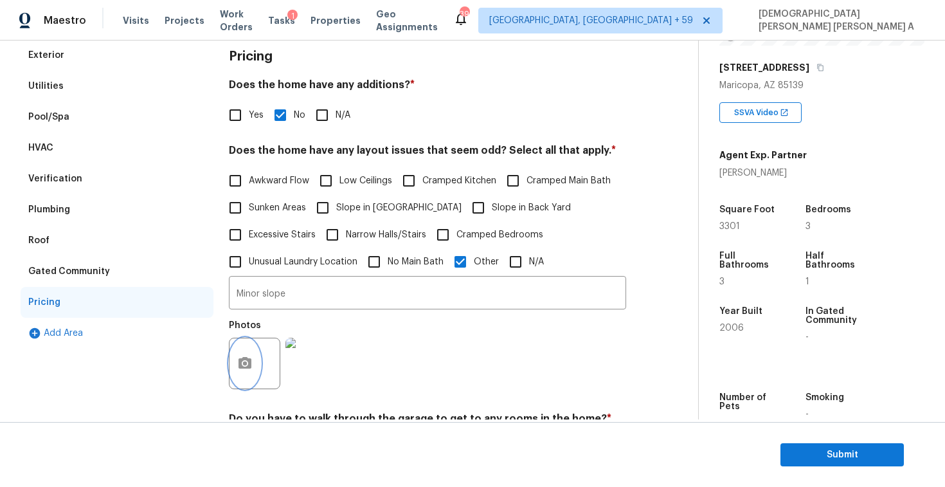
scroll to position [0, 0]
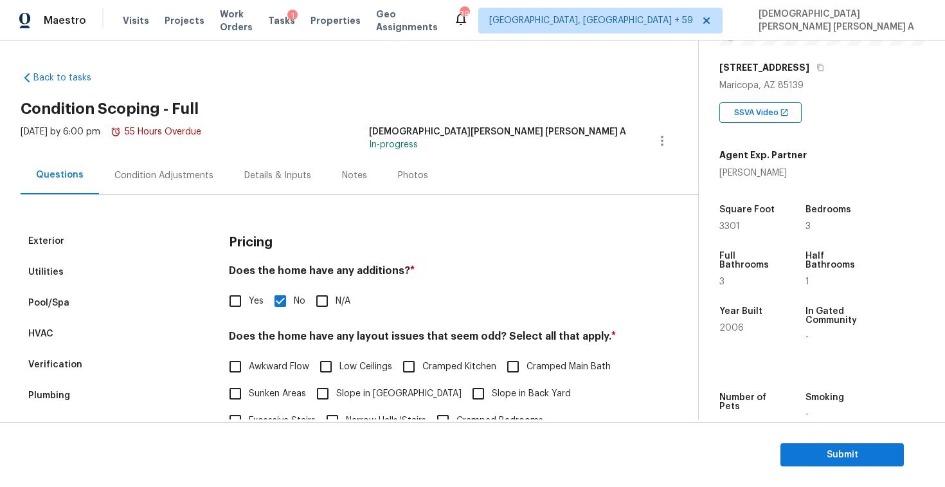
click at [170, 175] on div "Condition Adjustments" at bounding box center [163, 175] width 99 height 13
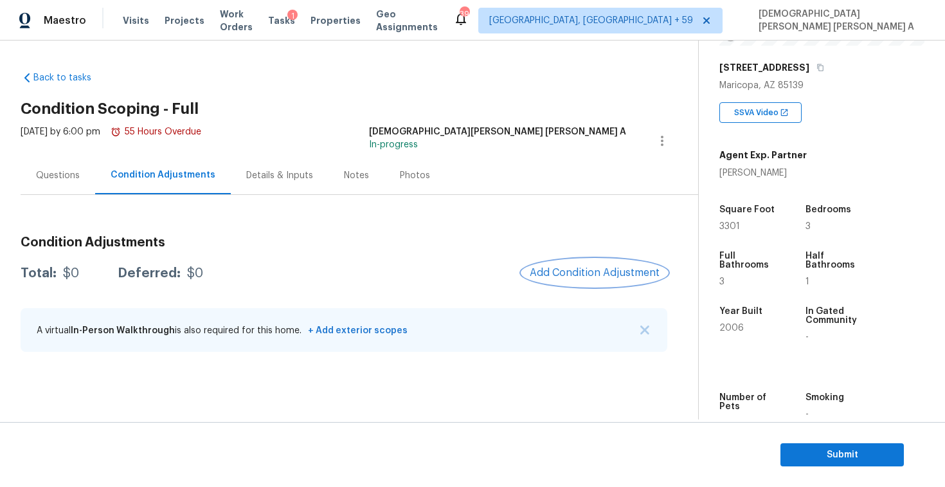
click at [591, 280] on button "Add Condition Adjustment" at bounding box center [594, 272] width 145 height 27
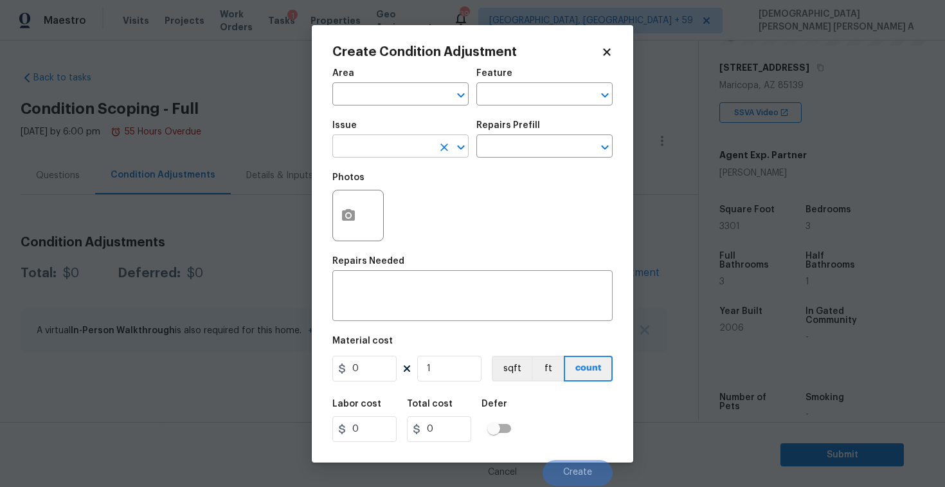
click at [352, 141] on input "text" at bounding box center [382, 148] width 100 height 20
click at [372, 206] on li "Landscape Package" at bounding box center [400, 207] width 136 height 21
type input "Landscape Package"
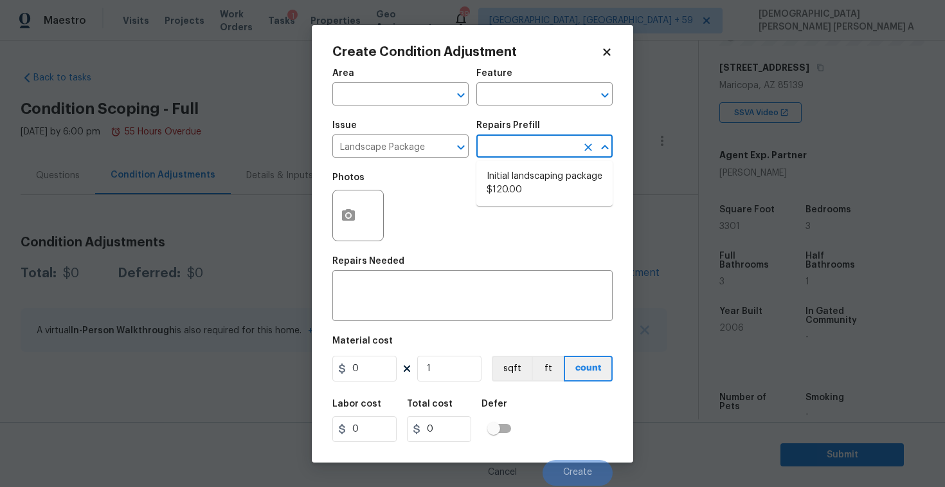
click at [529, 156] on input "text" at bounding box center [527, 148] width 100 height 20
click at [533, 188] on li "Initial landscaping package $120.00" at bounding box center [545, 183] width 136 height 35
type input "Home Readiness Packages"
type textarea "Mowing of grass up to 6" in height. Mow, edge along driveways & sidewalks, trim…"
type input "120"
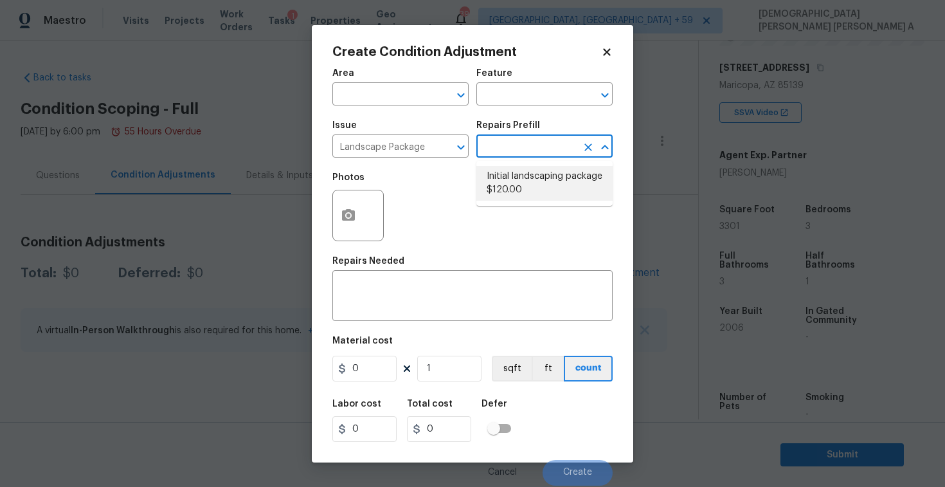
type input "120"
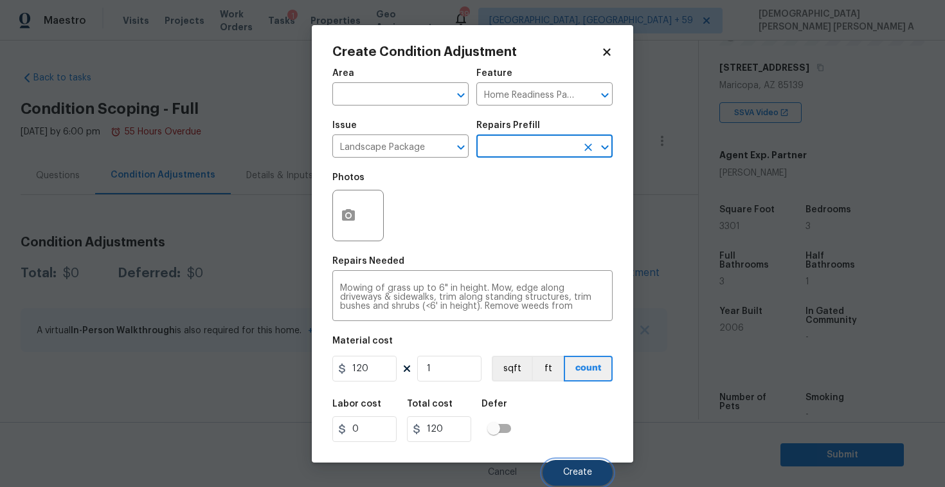
click at [579, 466] on button "Create" at bounding box center [578, 473] width 70 height 26
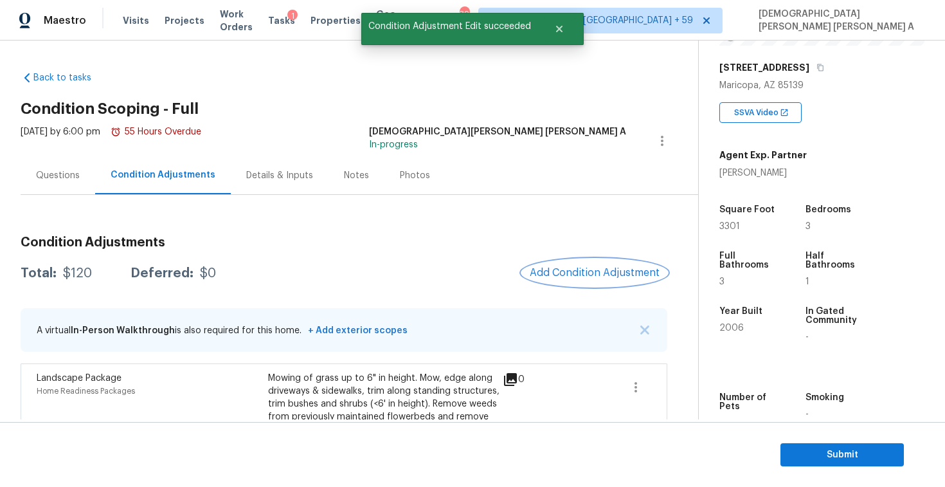
click at [602, 273] on span "Add Condition Adjustment" at bounding box center [595, 273] width 130 height 12
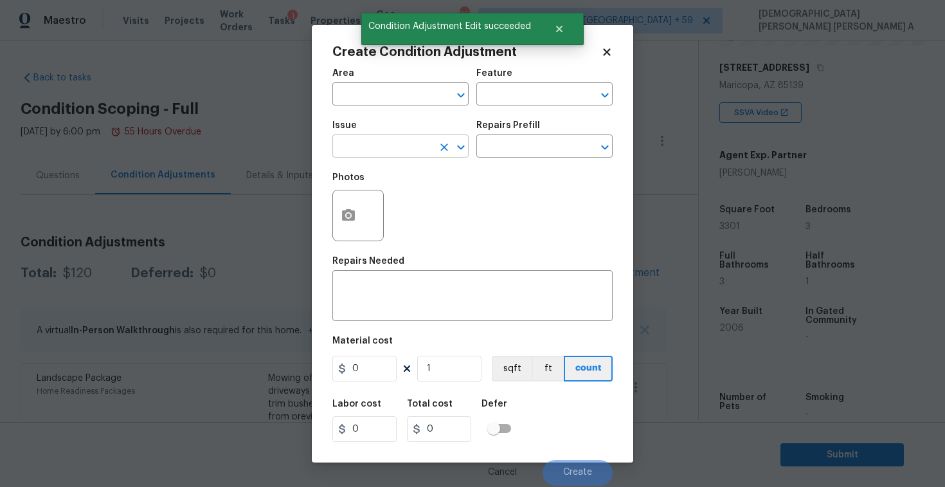
click at [367, 149] on input "text" at bounding box center [382, 148] width 100 height 20
click at [391, 208] on li "Debris/garbage on site" at bounding box center [400, 207] width 136 height 21
type input "Debris/garbage on site"
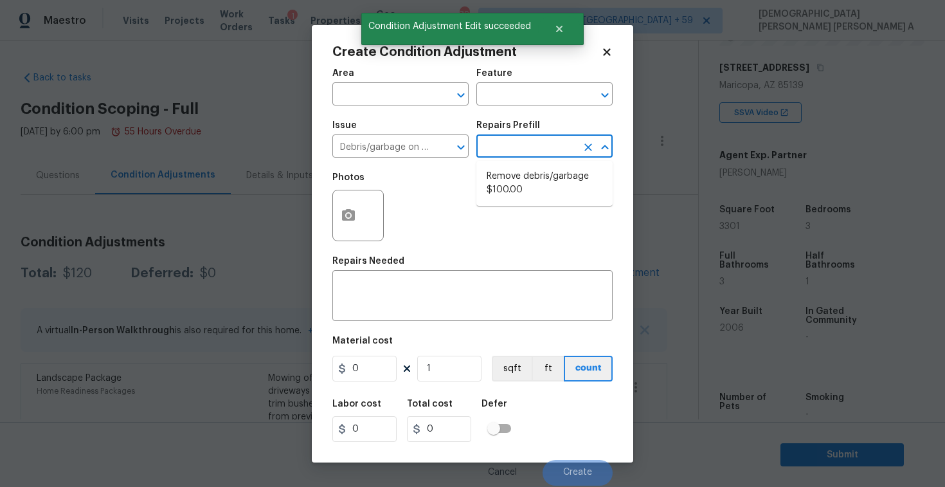
click at [538, 147] on input "text" at bounding box center [527, 148] width 100 height 20
click at [527, 185] on li "Remove debris/garbage $100.00" at bounding box center [545, 183] width 136 height 35
type textarea "Remove, haul off, and properly dispose of any debris left by seller to offsite …"
type input "100"
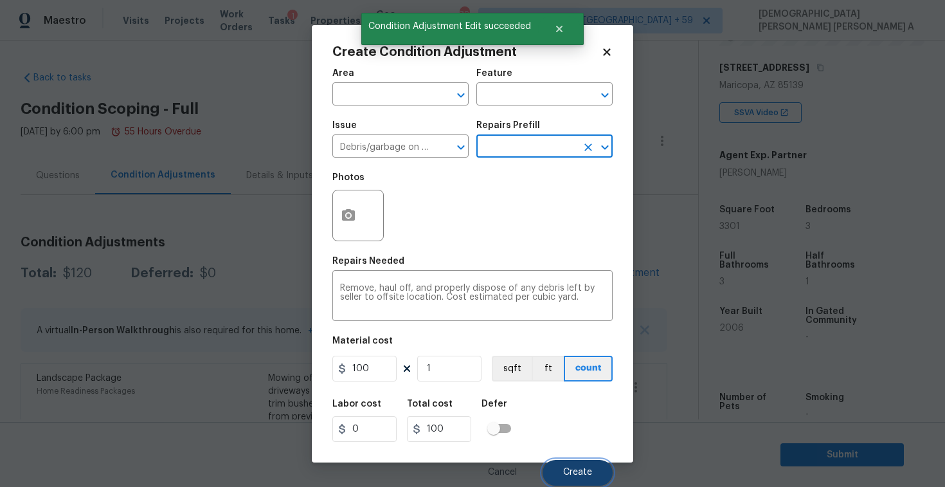
click at [583, 475] on span "Create" at bounding box center [577, 473] width 29 height 10
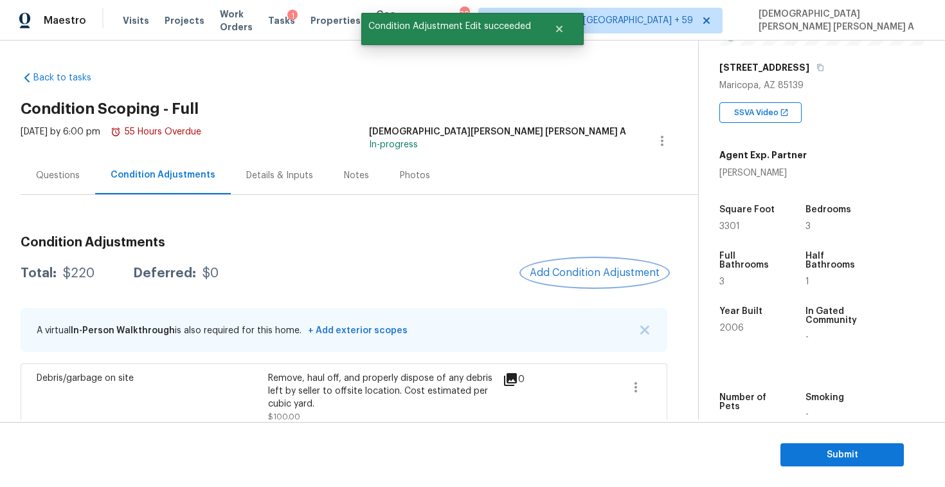
click at [632, 264] on button "Add Condition Adjustment" at bounding box center [594, 272] width 145 height 27
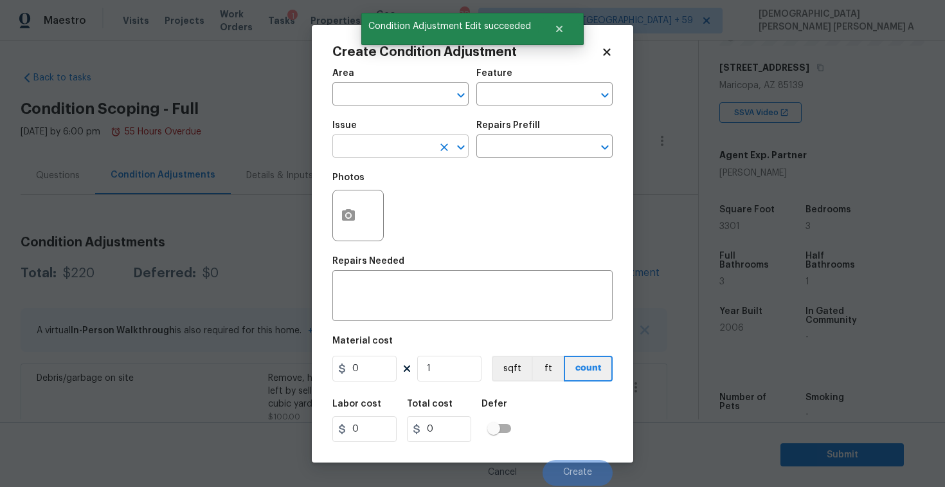
click at [428, 144] on input "text" at bounding box center [382, 148] width 100 height 20
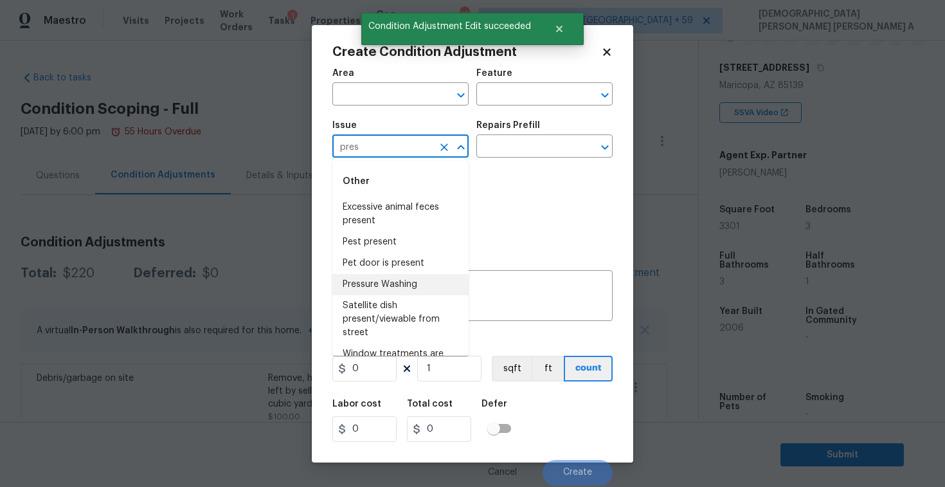
click at [428, 283] on li "Pressure Washing" at bounding box center [400, 284] width 136 height 21
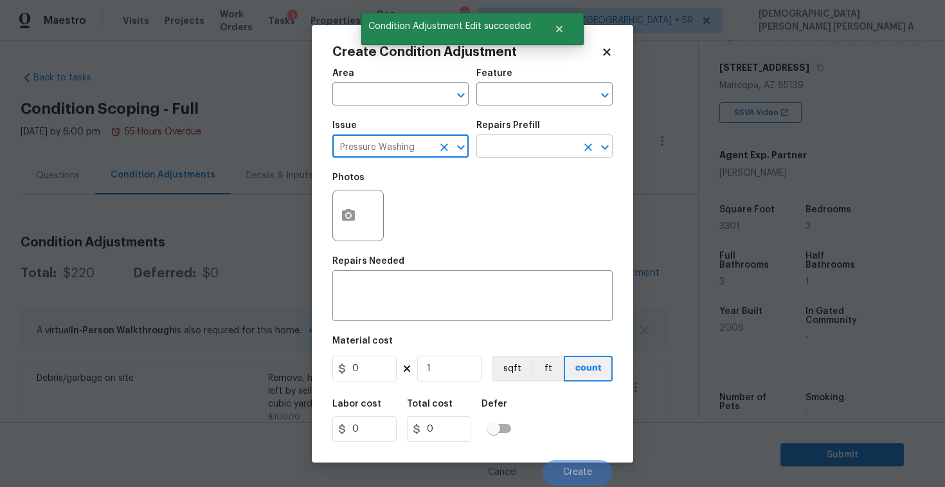
type input "Pressure Washing"
click at [549, 146] on input "text" at bounding box center [527, 148] width 100 height 20
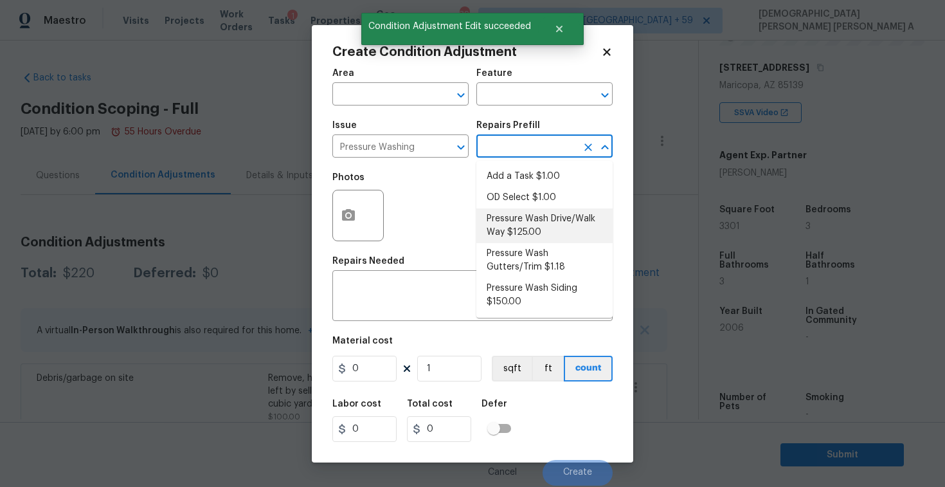
click at [552, 220] on li "Pressure Wash Drive/Walk Way $125.00" at bounding box center [545, 225] width 136 height 35
type input "Siding"
type textarea "Pressure wash the driveways/walkways as directed by the PM. Ensure that all deb…"
type input "125"
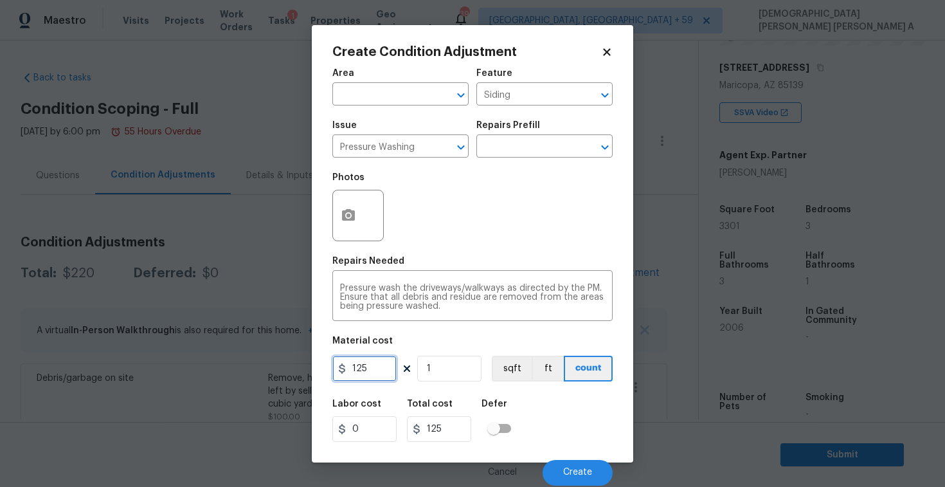
click at [381, 367] on input "125" at bounding box center [364, 369] width 64 height 26
type input "200"
click at [562, 461] on button "Create" at bounding box center [578, 473] width 70 height 26
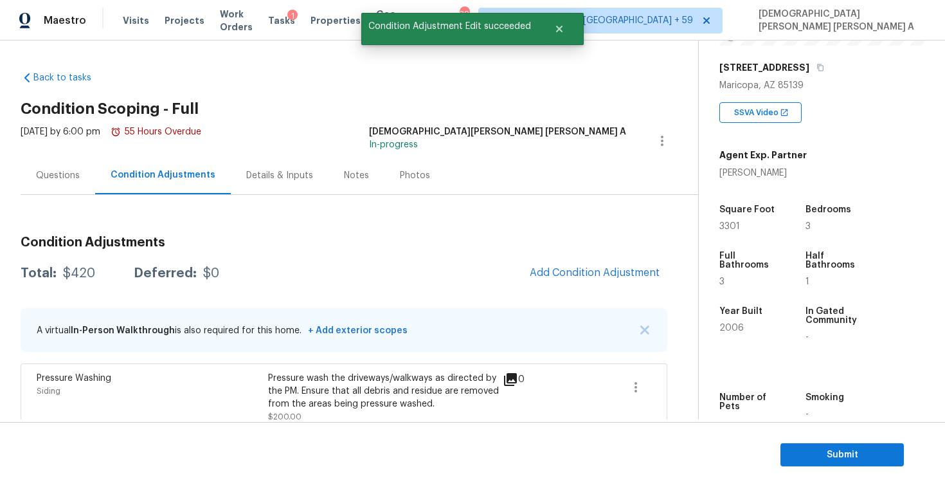
click at [605, 289] on div "Condition Adjustments Total: $420 Deferred: $0 Add Condition Adjustment A virtu…" at bounding box center [344, 422] width 647 height 392
click at [587, 260] on button "Add Condition Adjustment" at bounding box center [594, 272] width 145 height 27
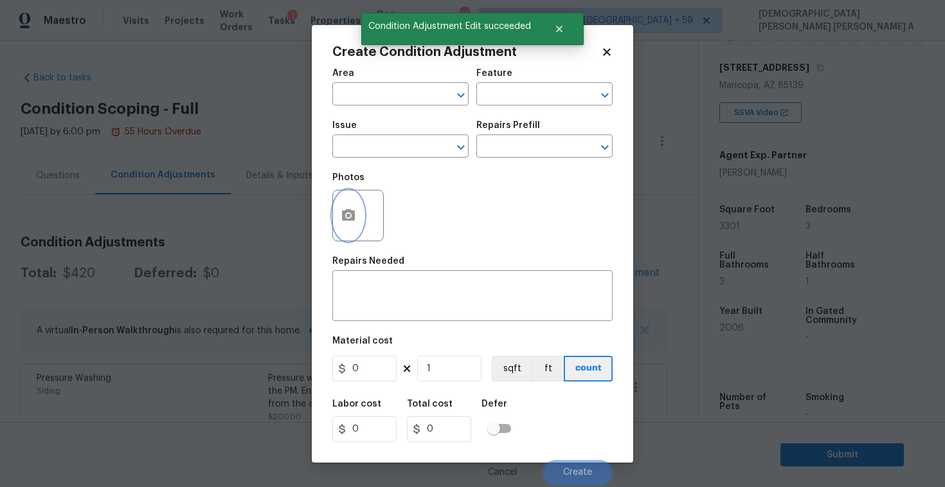
click at [355, 217] on icon "button" at bounding box center [348, 215] width 15 height 15
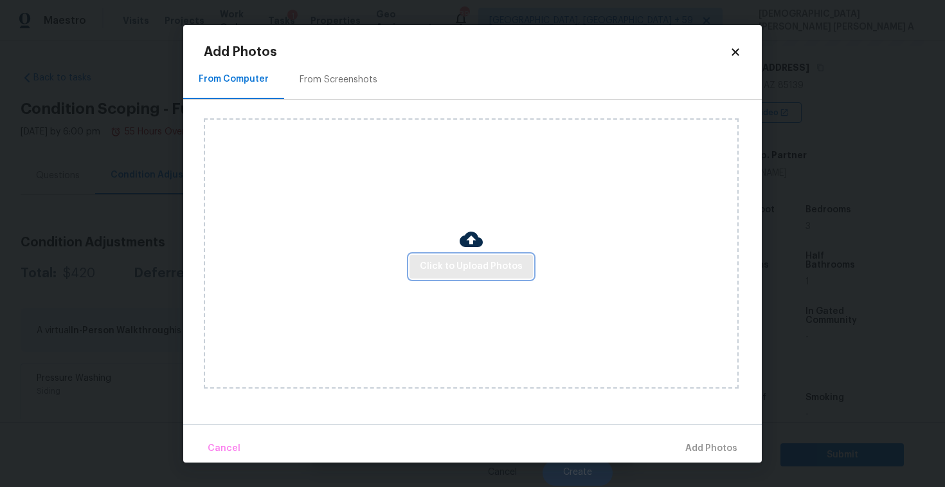
click at [490, 273] on span "Click to Upload Photos" at bounding box center [471, 267] width 103 height 16
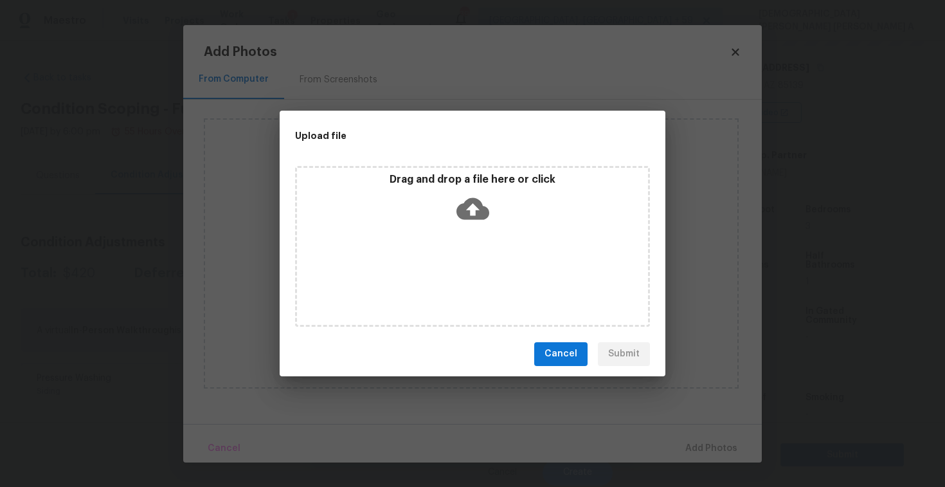
click at [459, 207] on icon at bounding box center [473, 208] width 33 height 22
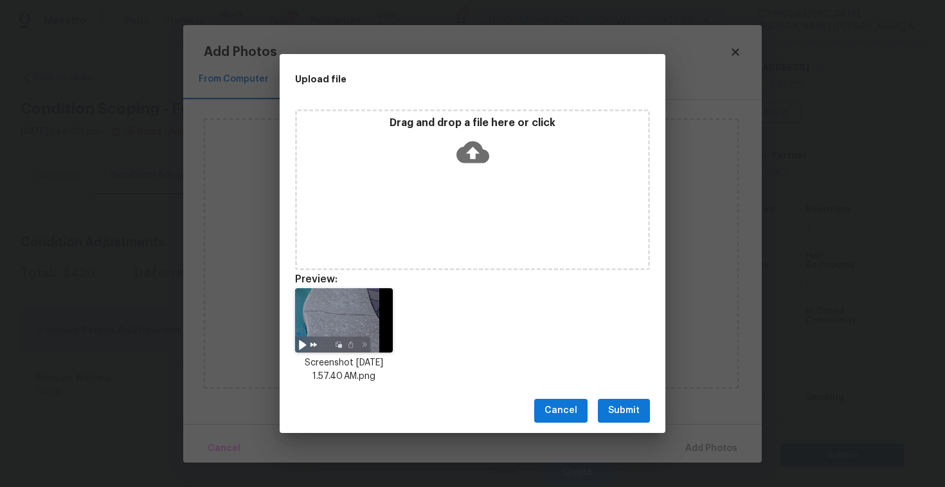
click at [624, 406] on span "Submit" at bounding box center [624, 411] width 32 height 16
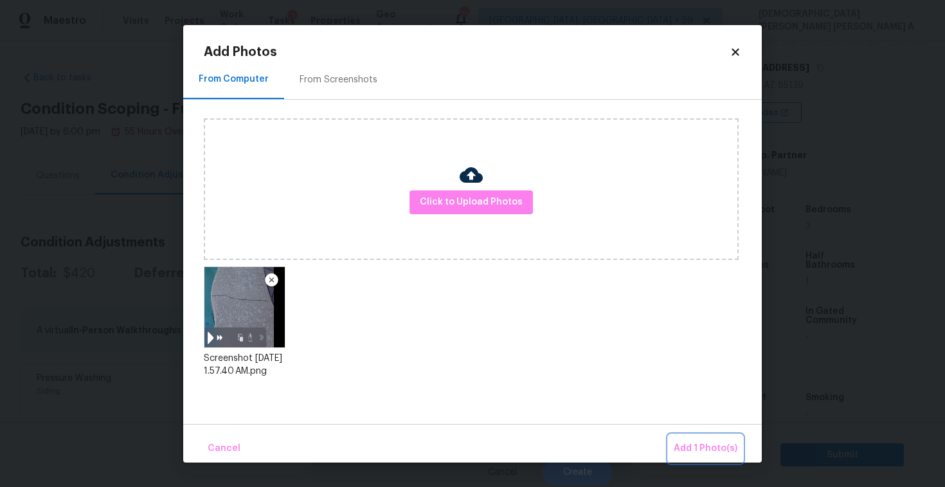
click at [706, 457] on button "Add 1 Photo(s)" at bounding box center [706, 449] width 74 height 28
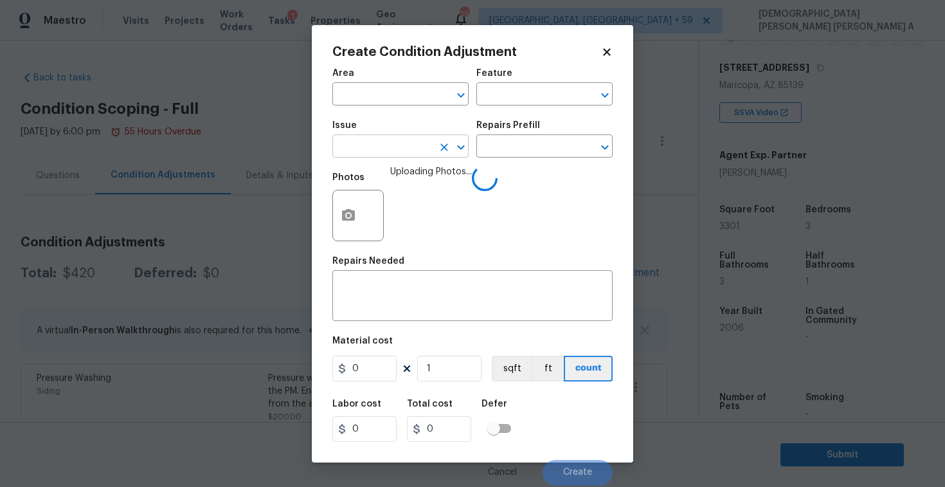
click at [363, 150] on input "text" at bounding box center [382, 148] width 100 height 20
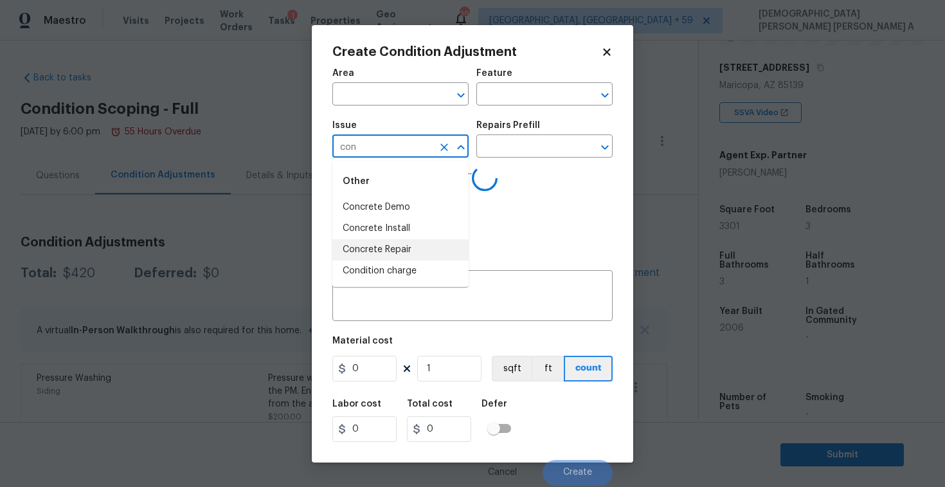
click at [394, 251] on li "Concrete Repair" at bounding box center [400, 249] width 136 height 21
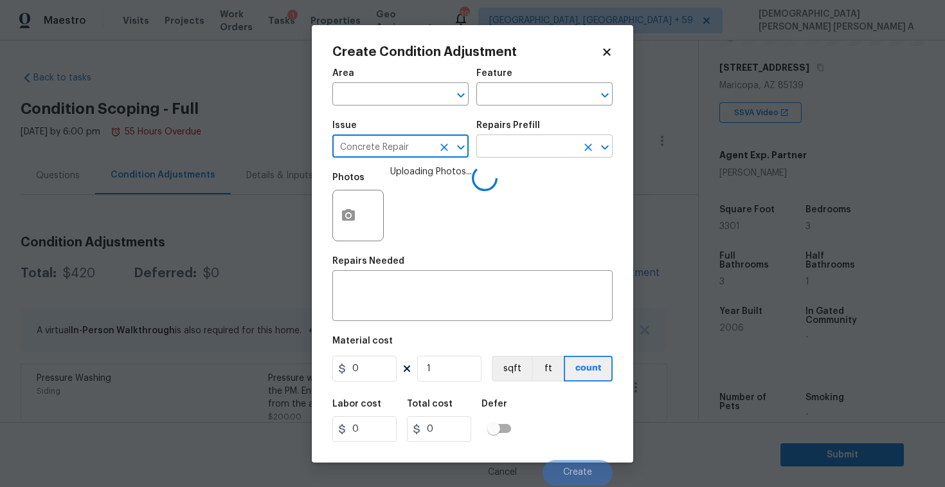
type input "Concrete Repair"
click at [530, 145] on input "text" at bounding box center [527, 148] width 100 height 20
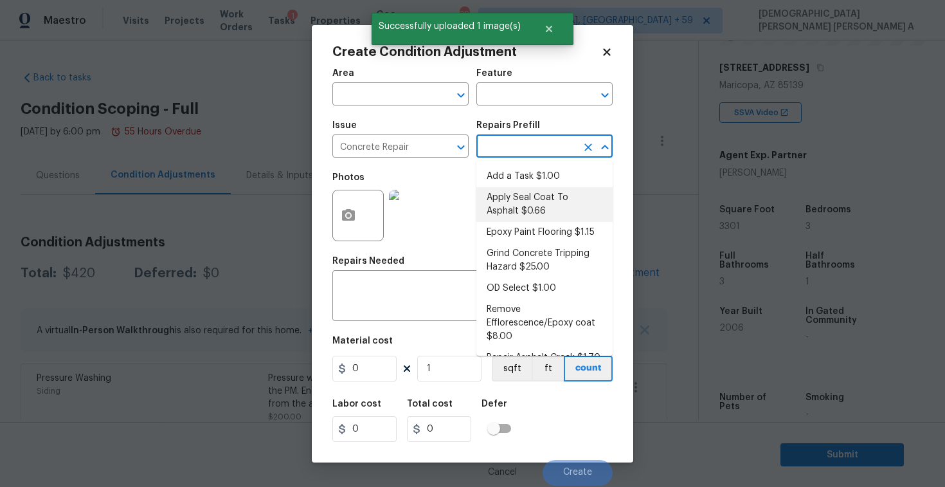
click at [529, 199] on li "Apply Seal Coat To Asphalt $0.66" at bounding box center [545, 204] width 136 height 35
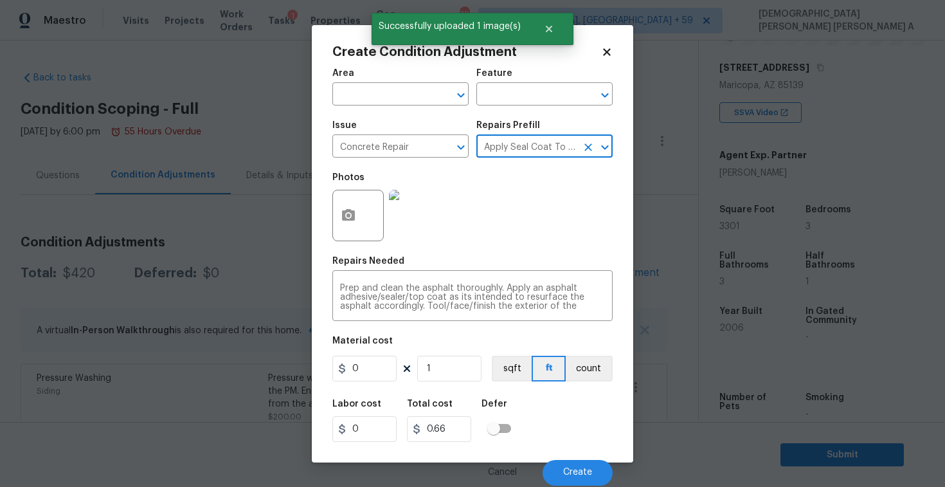
type input "Flatwork"
type textarea "Prep and clean the asphalt thoroughly. Apply an asphalt adhesive/sealer/top coa…"
type input "0.66"
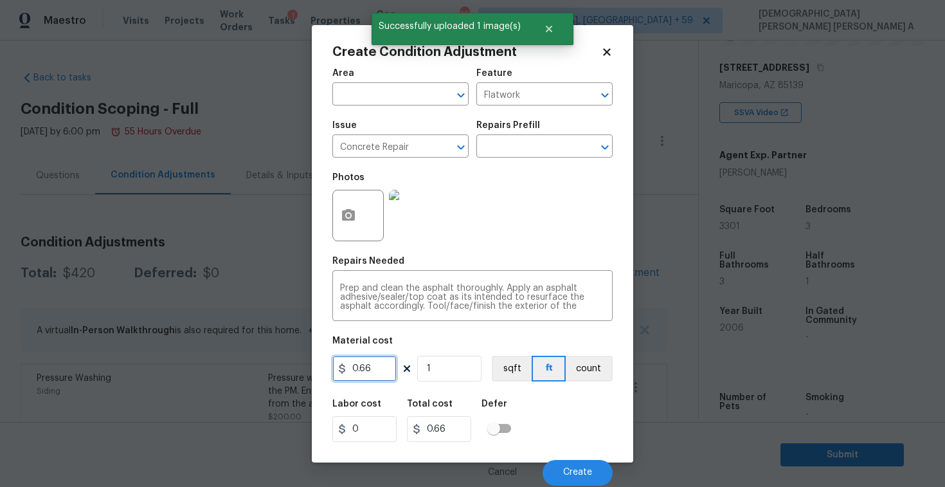
click at [379, 365] on input "0.66" at bounding box center [364, 369] width 64 height 26
type input "200"
click at [576, 468] on button "Create" at bounding box center [578, 473] width 70 height 26
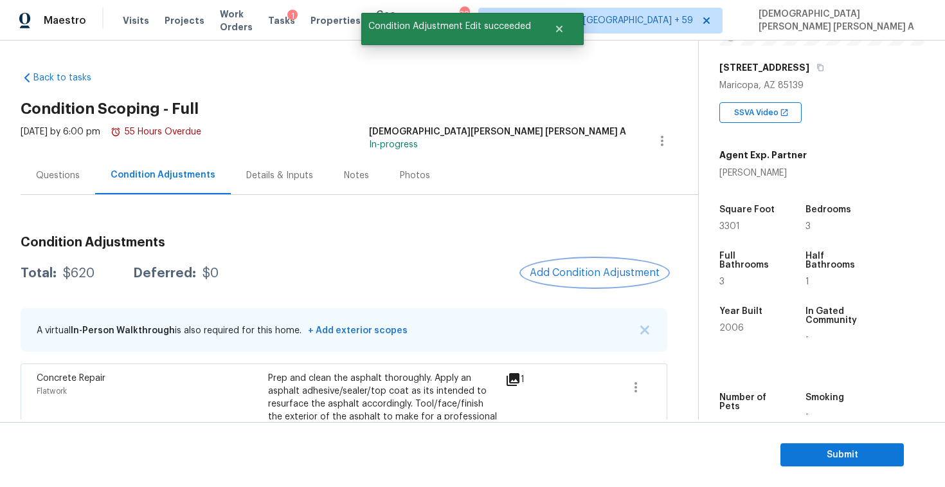
click at [587, 272] on span "Add Condition Adjustment" at bounding box center [595, 273] width 130 height 12
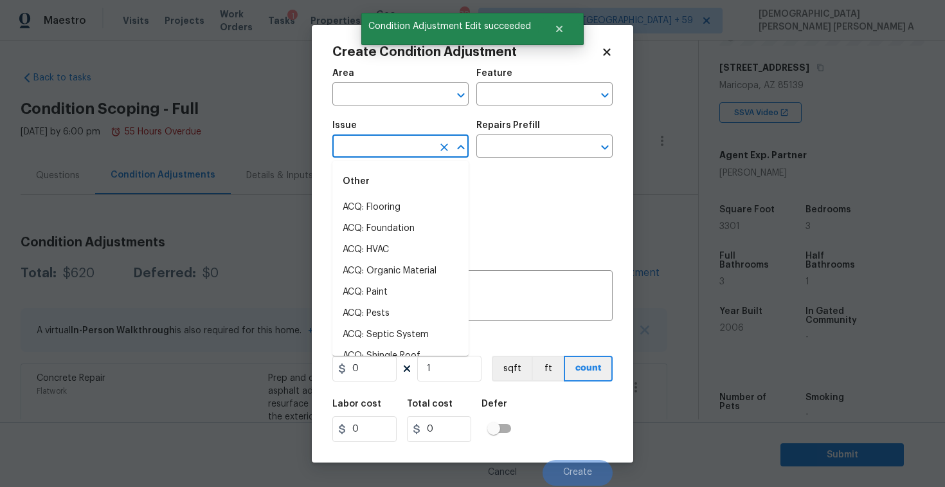
click at [385, 156] on input "text" at bounding box center [382, 148] width 100 height 20
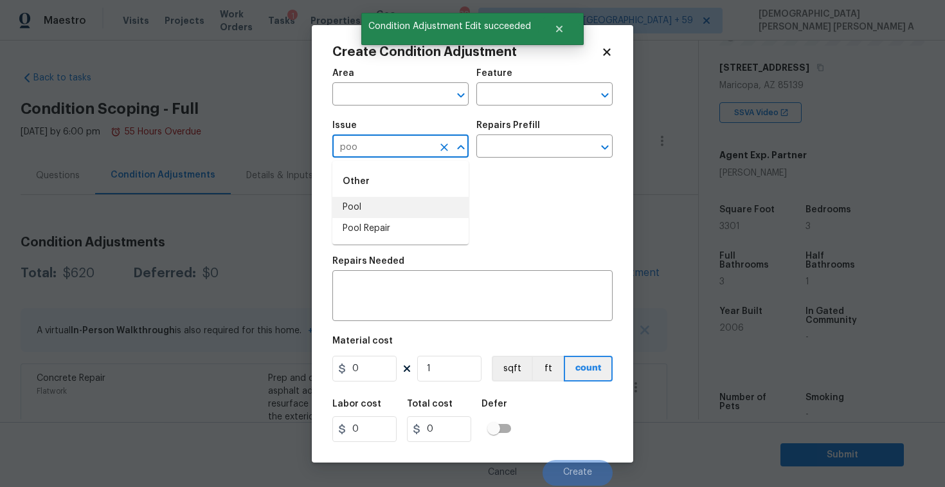
click at [390, 202] on li "Pool" at bounding box center [400, 207] width 136 height 21
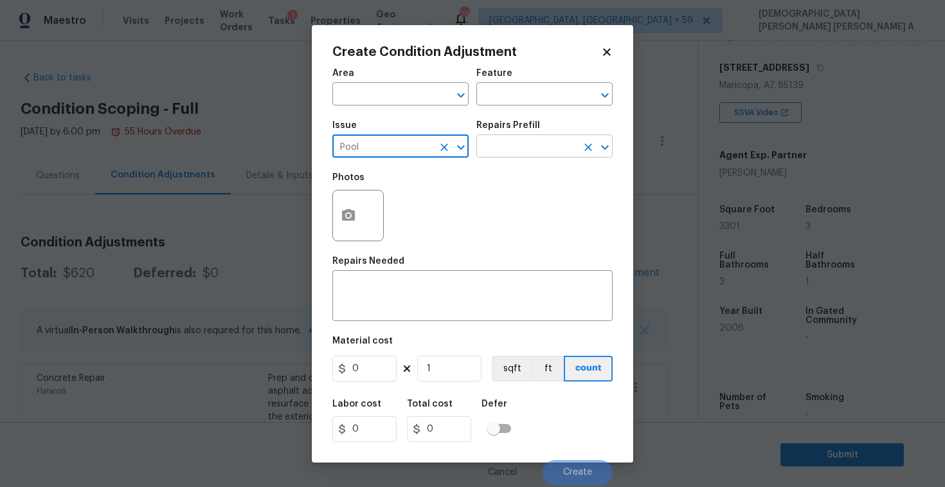
click at [523, 145] on input "text" at bounding box center [527, 148] width 100 height 20
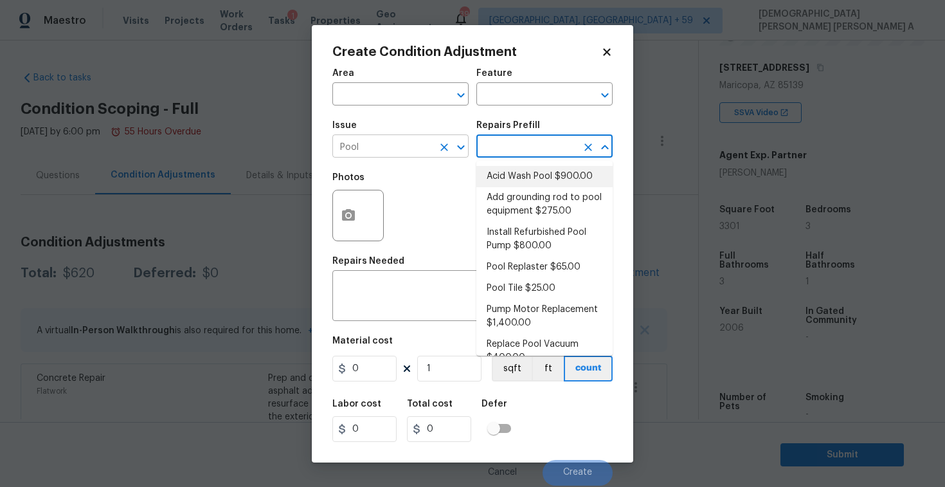
click at [384, 146] on input "Pool" at bounding box center [382, 148] width 100 height 20
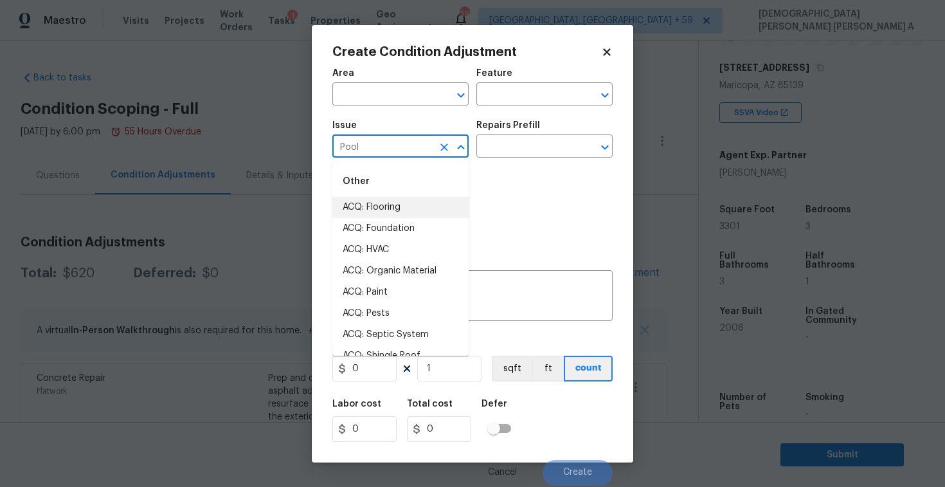
click at [384, 146] on input "Pool" at bounding box center [382, 148] width 100 height 20
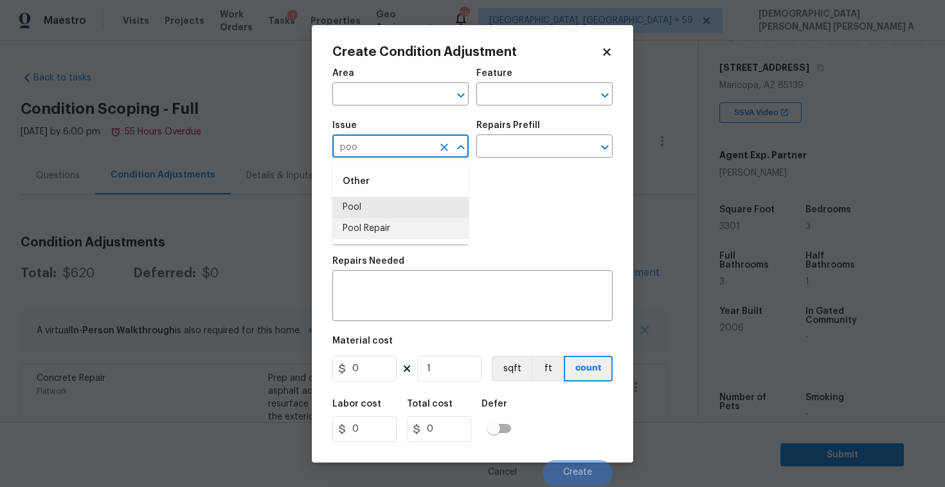
click at [391, 232] on li "Pool Repair" at bounding box center [400, 228] width 136 height 21
type input "Pool Repair"
click at [520, 162] on div "Issue Pool Repair ​ Repairs Prefill ​" at bounding box center [472, 139] width 280 height 52
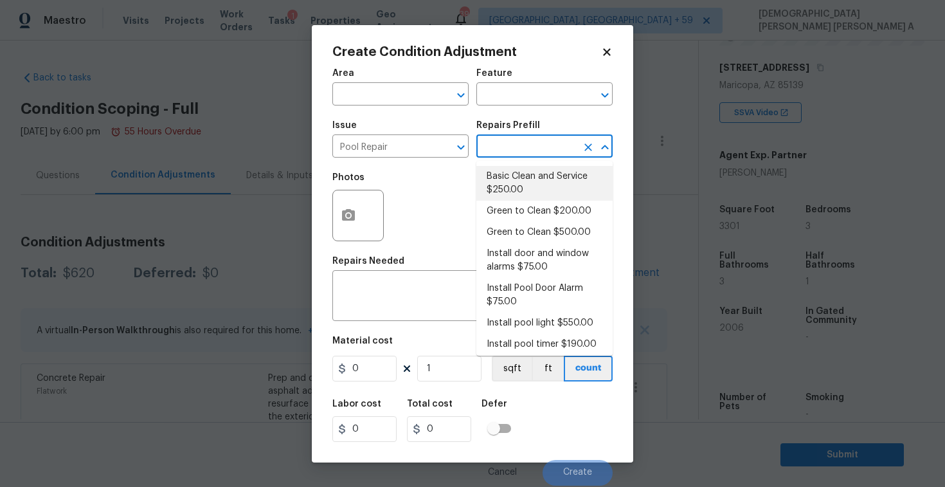
click at [519, 150] on input "text" at bounding box center [527, 148] width 100 height 20
click at [515, 189] on li "Basic Clean and Service $250.00" at bounding box center [545, 183] width 136 height 35
type input "Pool"
type textarea "basic clean and service, balance chems, repair minor leaks at equipment, etc"
type input "250"
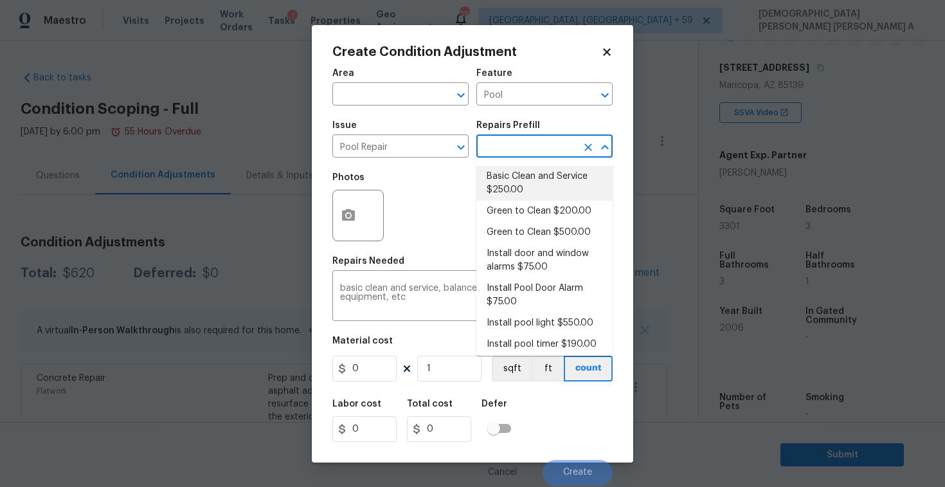
type input "250"
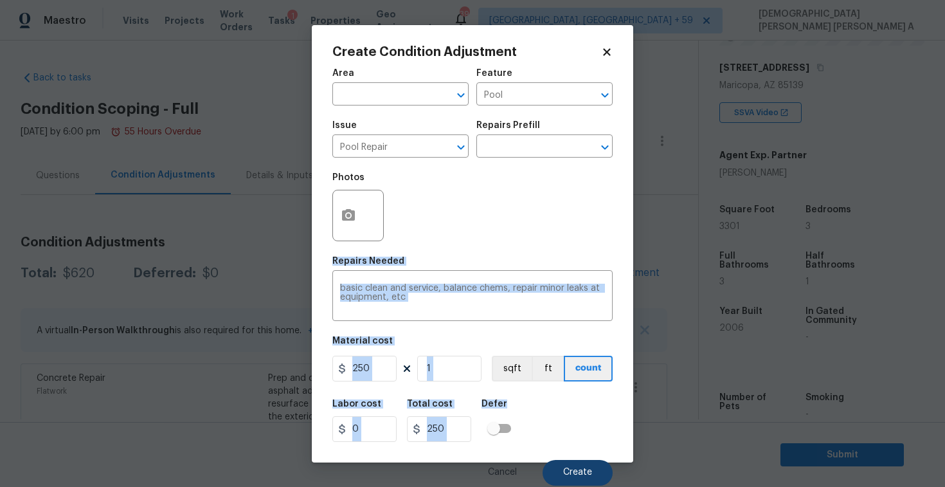
drag, startPoint x: 515, startPoint y: 189, endPoint x: 582, endPoint y: 461, distance: 280.1
click at [578, 458] on div "Area ​ Feature Pool ​ Issue Pool Repair ​ Repairs Prefill ​ Photos Repairs Need…" at bounding box center [472, 273] width 280 height 424
click at [582, 461] on button "Create" at bounding box center [578, 473] width 70 height 26
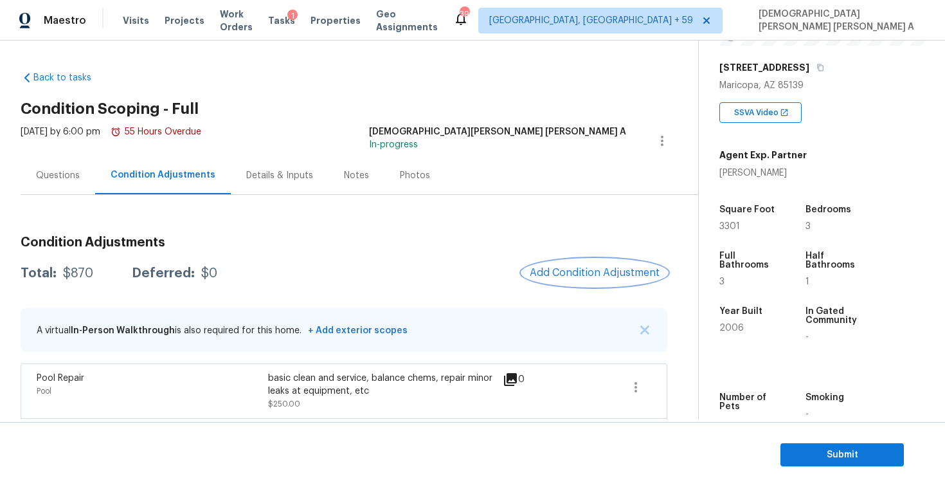
click at [602, 274] on span "Add Condition Adjustment" at bounding box center [595, 273] width 130 height 12
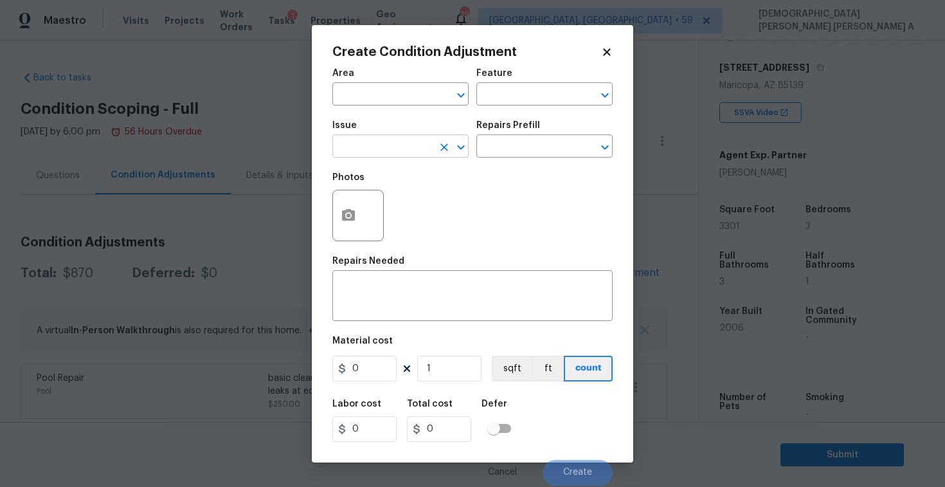
click at [384, 147] on input "text" at bounding box center [382, 148] width 100 height 20
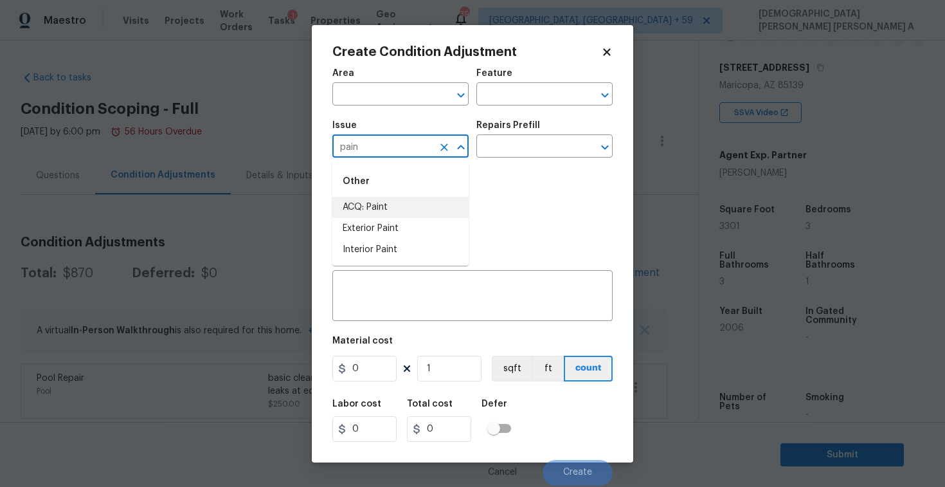
click at [403, 204] on li "ACQ: Paint" at bounding box center [400, 207] width 136 height 21
type input "ACQ: Paint"
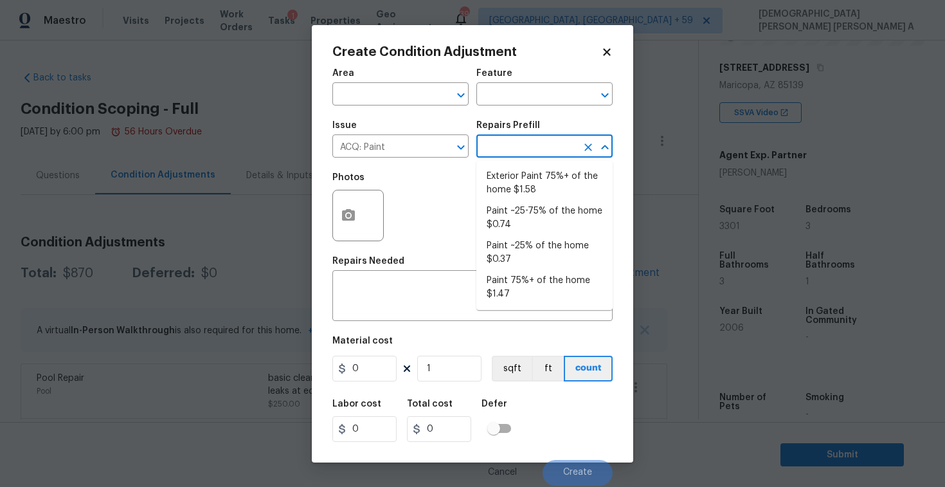
click at [549, 143] on input "text" at bounding box center [527, 148] width 100 height 20
click at [536, 239] on li "Paint ~25% of the home $0.37" at bounding box center [545, 252] width 136 height 35
type input "Acquisition"
type textarea "Acquisition Scope: ~25% of the home needs interior paint"
type input "0.37"
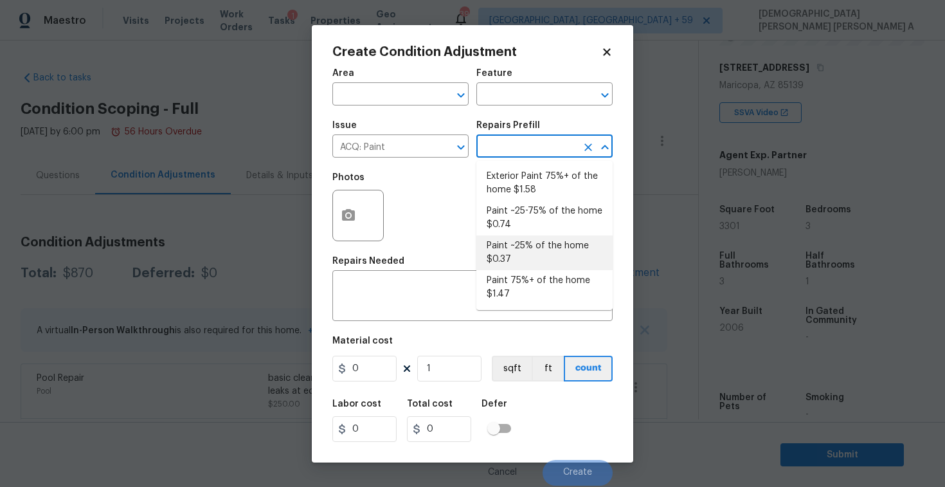
type input "0.37"
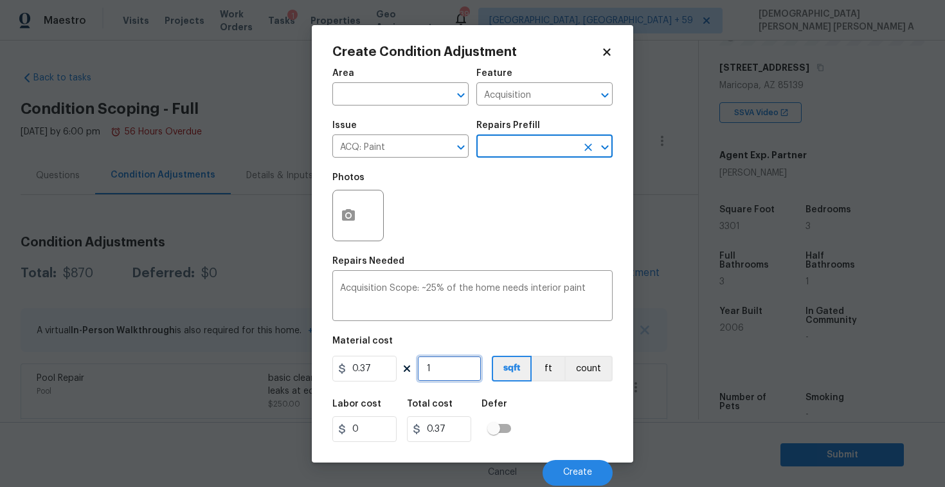
click at [450, 374] on input "1" at bounding box center [449, 369] width 64 height 26
type input "0"
type input "3"
type input "1.11"
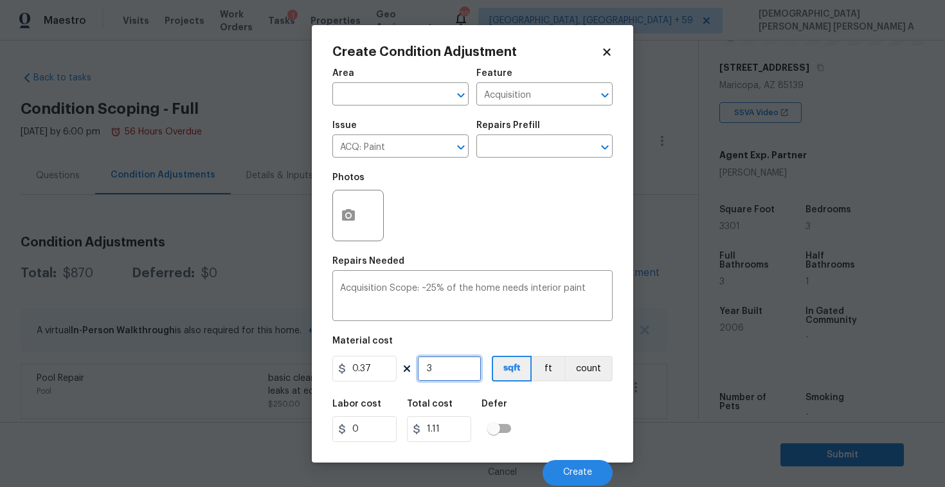
type input "33"
type input "12.21"
type input "330"
type input "122.1"
type input "3301"
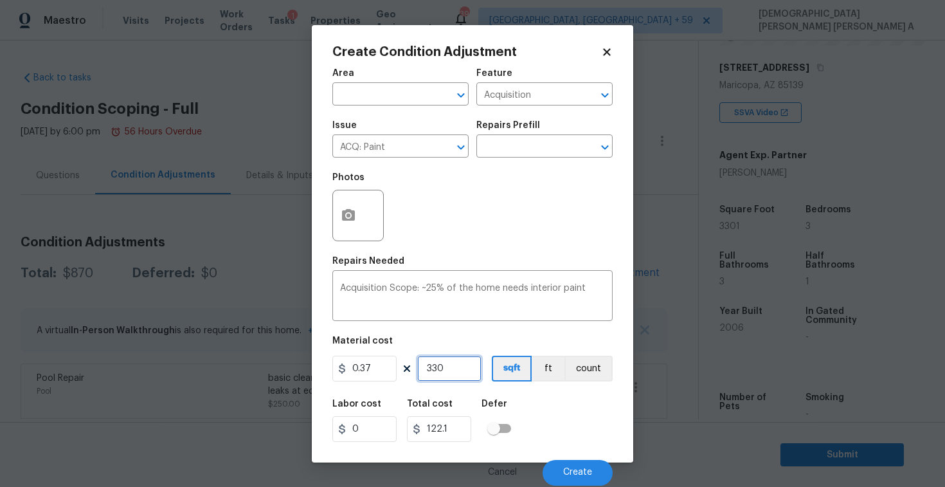
type input "1221.37"
type input "3301"
click at [583, 469] on span "Create" at bounding box center [577, 473] width 29 height 10
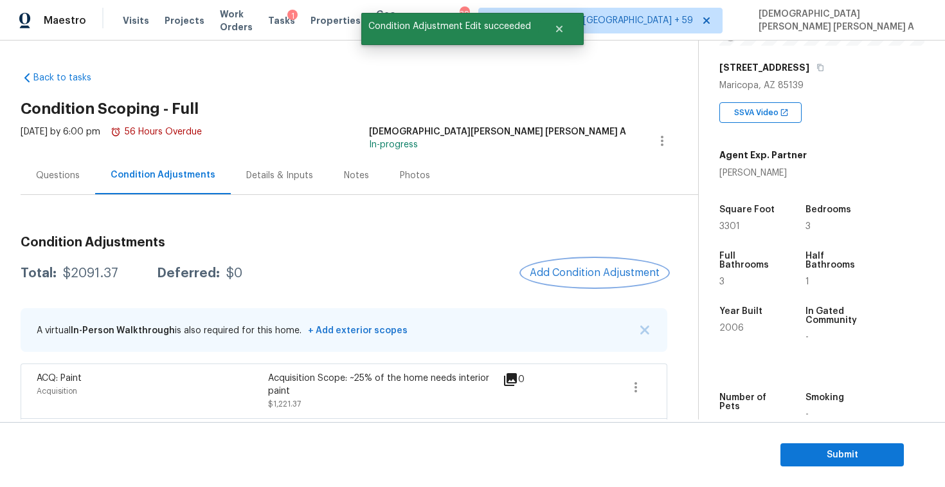
click at [595, 277] on span "Add Condition Adjustment" at bounding box center [595, 273] width 130 height 12
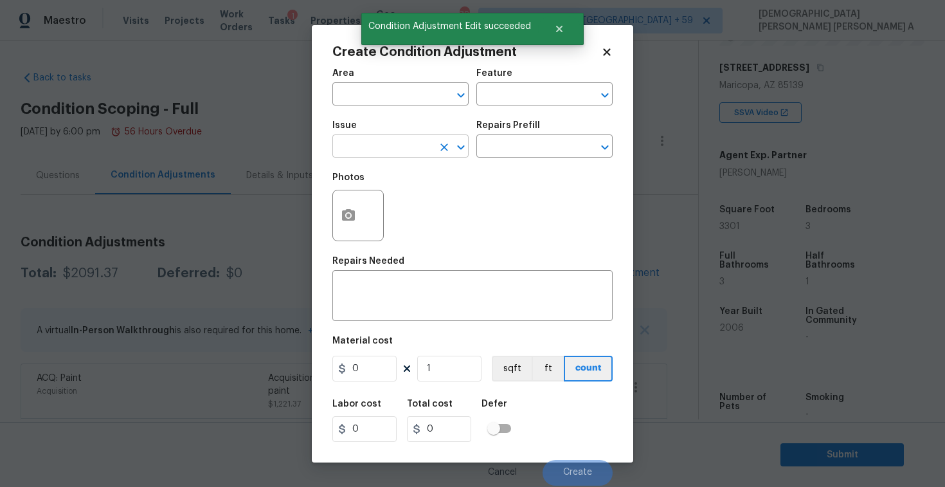
click at [389, 149] on input "text" at bounding box center [382, 148] width 100 height 20
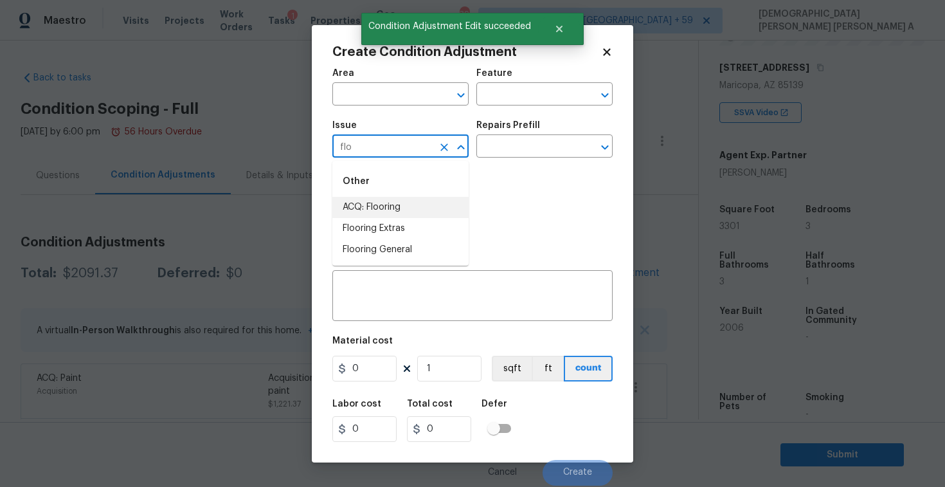
click at [396, 202] on li "ACQ: Flooring" at bounding box center [400, 207] width 136 height 21
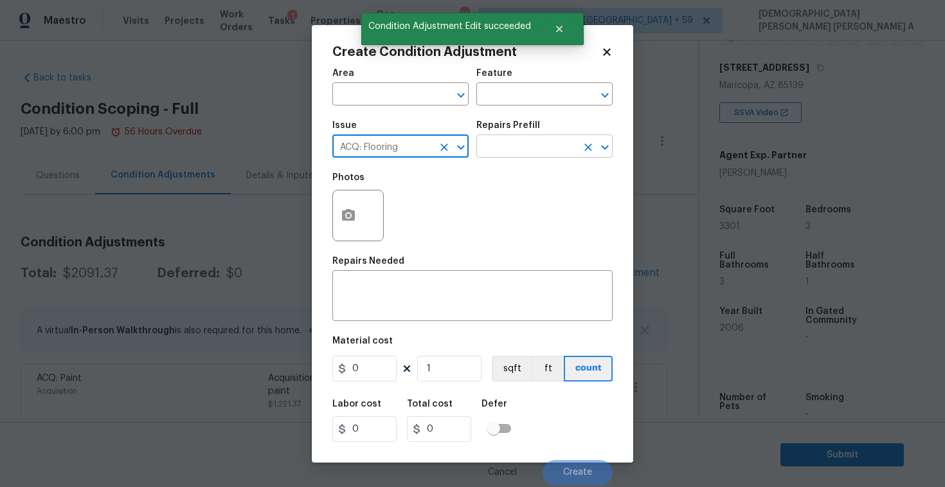
type input "ACQ: Flooring"
click at [528, 148] on input "text" at bounding box center [527, 148] width 100 height 20
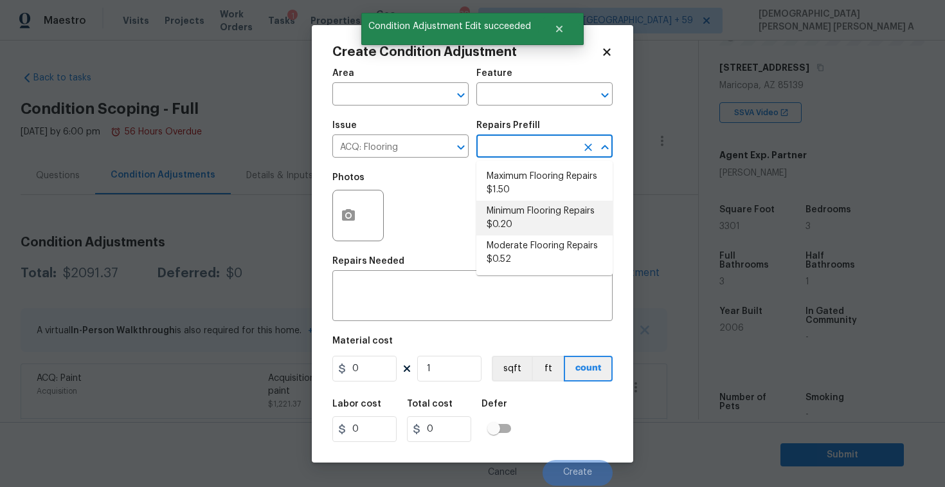
click at [539, 223] on li "Minimum Flooring Repairs $0.20" at bounding box center [545, 218] width 136 height 35
type input "Acquisition"
type textarea "Acquisition Scope: Minimum flooring repairs"
type input "0.2"
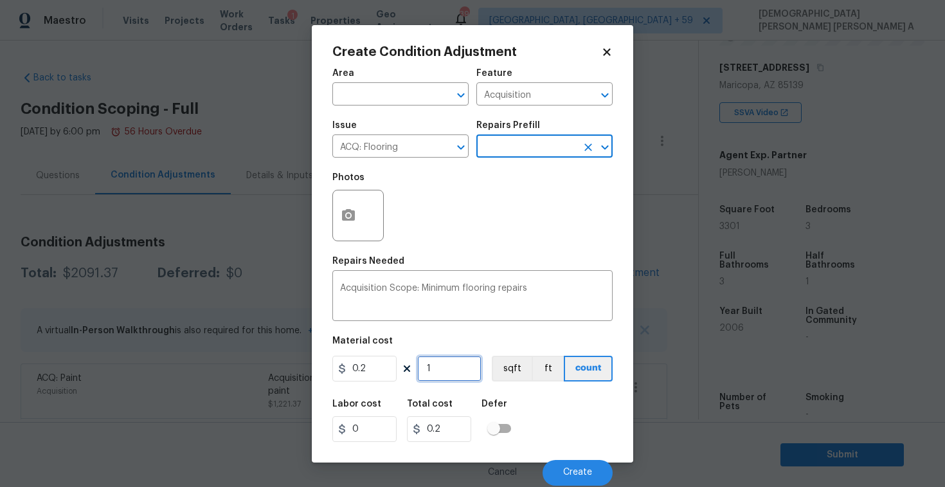
click at [456, 379] on input "1" at bounding box center [449, 369] width 64 height 26
type input "0"
type input "3"
type input "0.6"
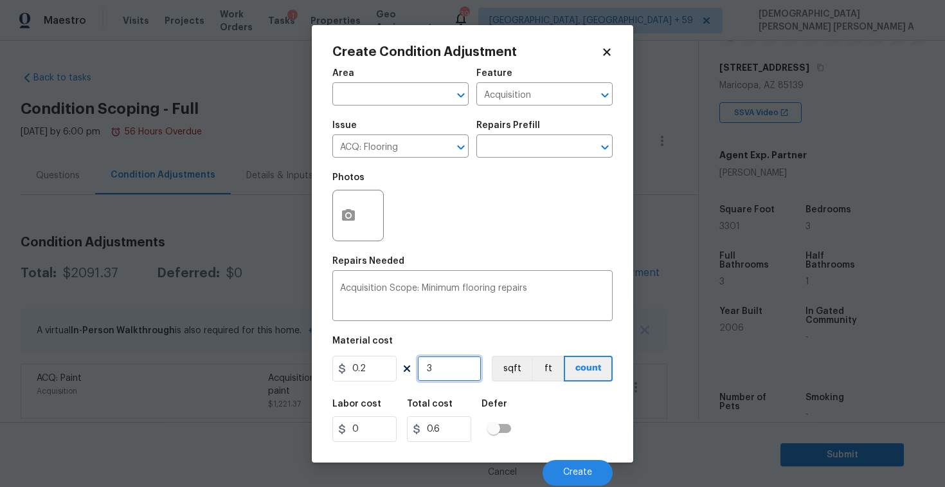
type input "33"
type input "6.6"
type input "330"
type input "66"
type input "3301"
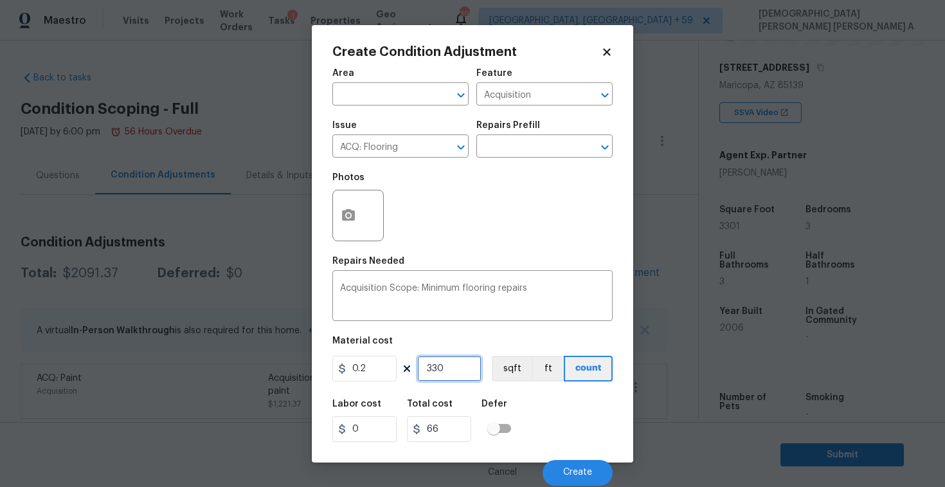
type input "660.2"
type input "3301"
click at [567, 478] on button "Create" at bounding box center [578, 473] width 70 height 26
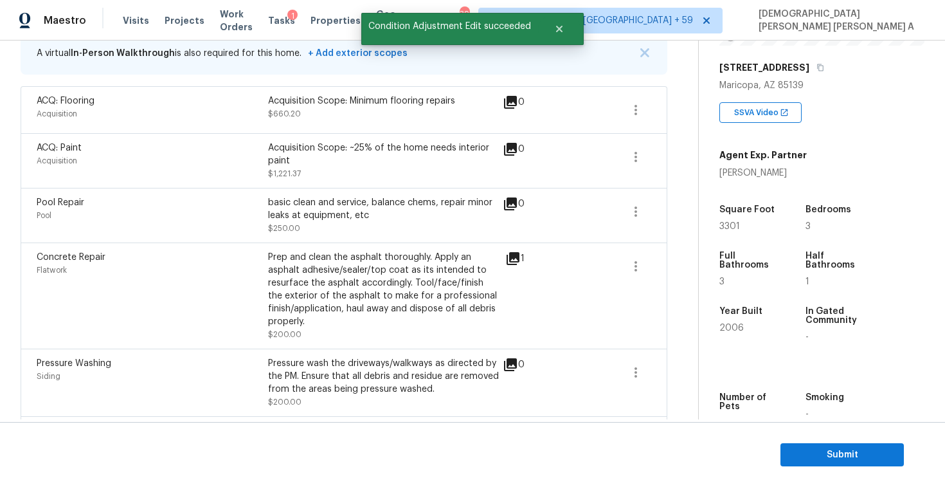
scroll to position [154, 0]
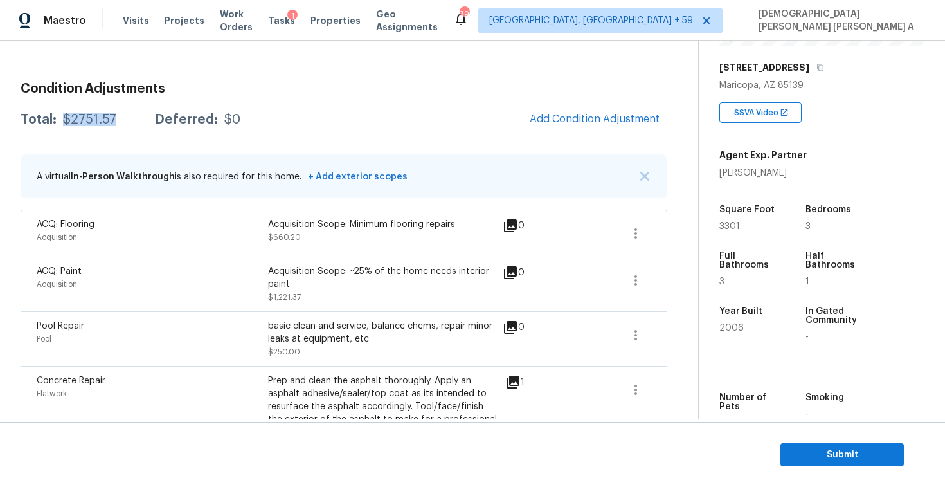
drag, startPoint x: 119, startPoint y: 120, endPoint x: 60, endPoint y: 122, distance: 58.5
click at [60, 122] on div "Total: $2751.57 Deferred: $0" at bounding box center [131, 119] width 220 height 13
copy div "$2751.57"
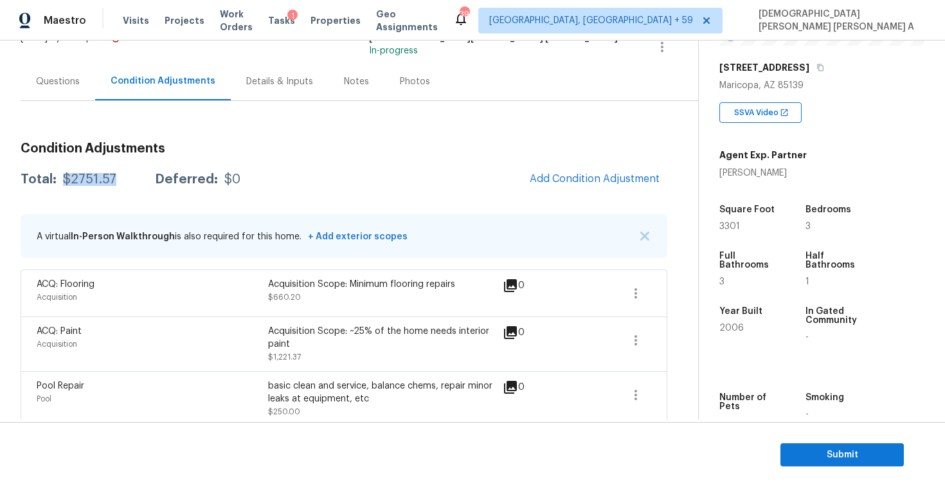
scroll to position [0, 0]
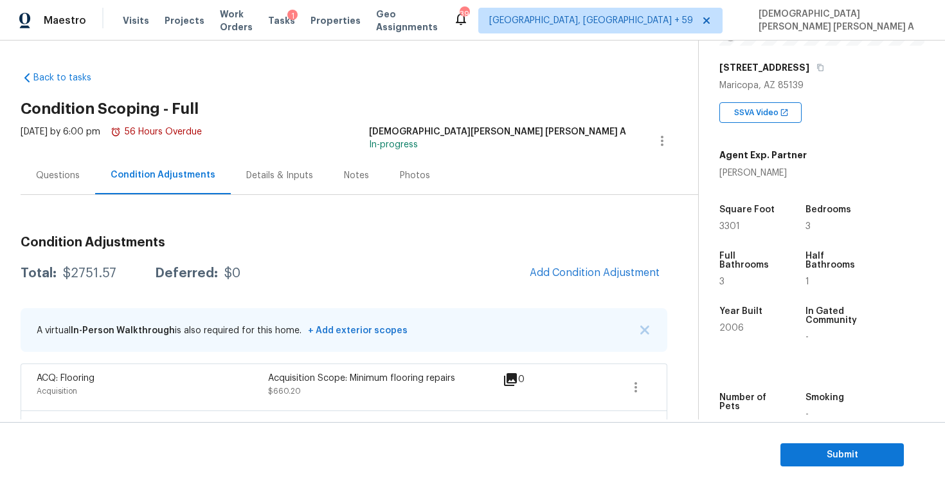
click at [55, 170] on div "Questions" at bounding box center [58, 175] width 44 height 13
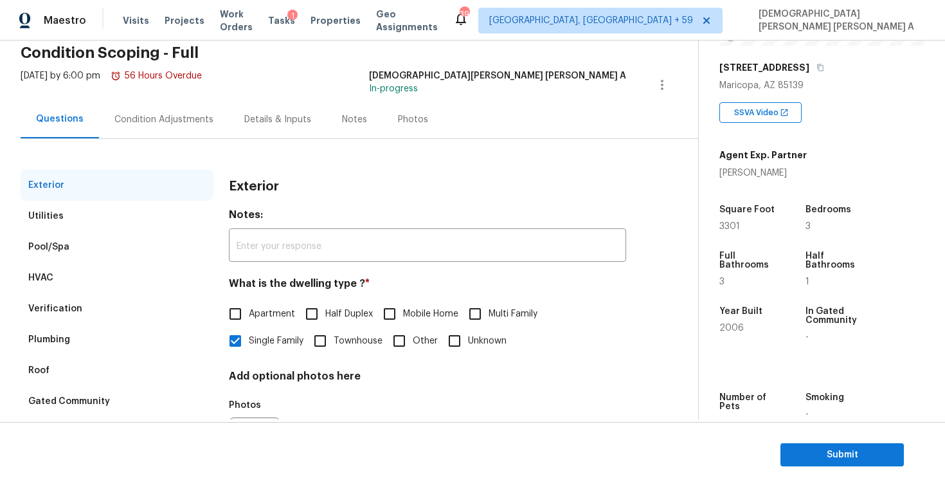
scroll to position [44, 0]
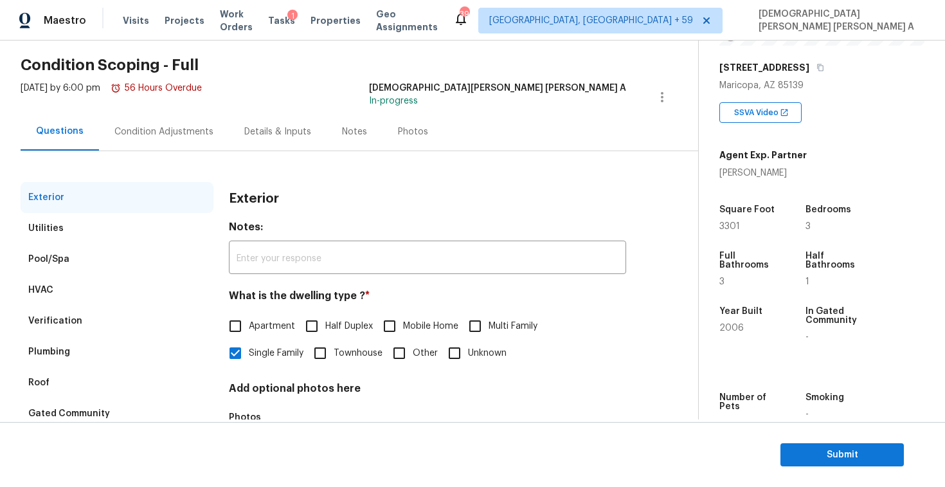
click at [167, 133] on div "Condition Adjustments" at bounding box center [163, 131] width 99 height 13
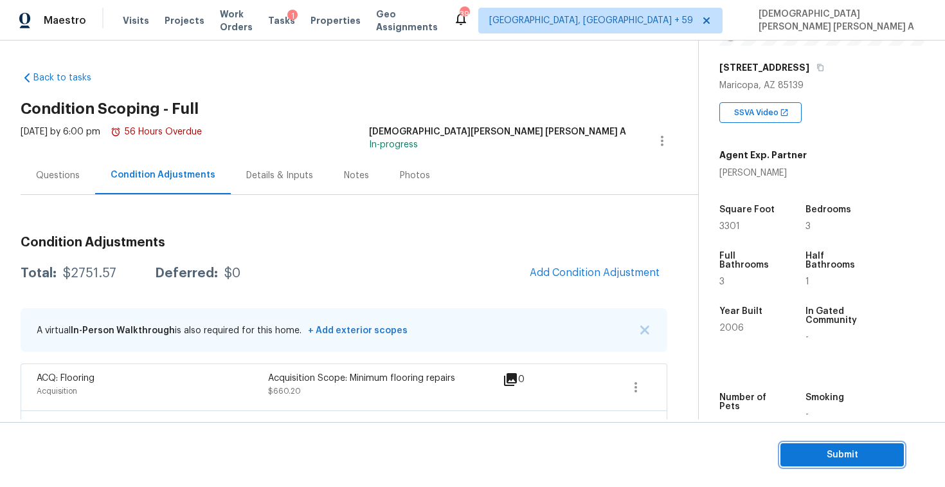
click at [837, 453] on span "Submit" at bounding box center [842, 455] width 103 height 16
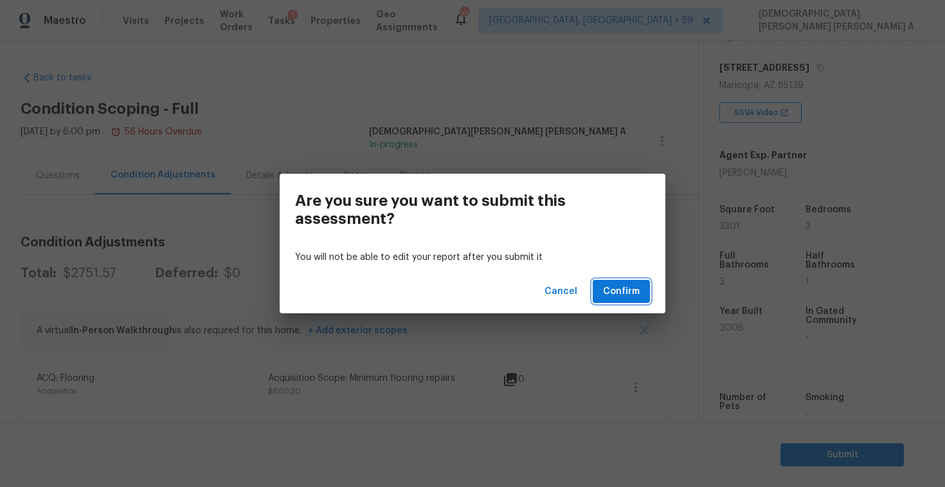
click at [597, 289] on button "Confirm" at bounding box center [621, 292] width 57 height 24
